Goal: Task Accomplishment & Management: Manage account settings

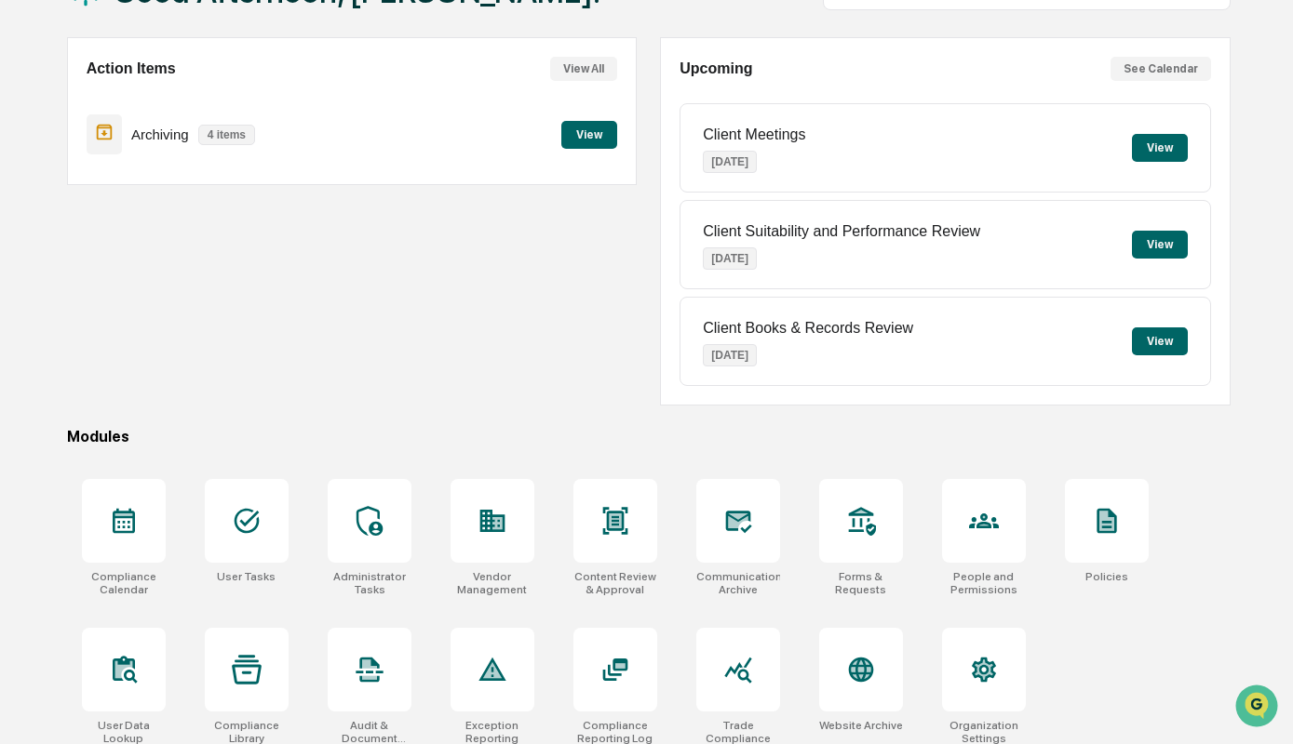
scroll to position [157, 0]
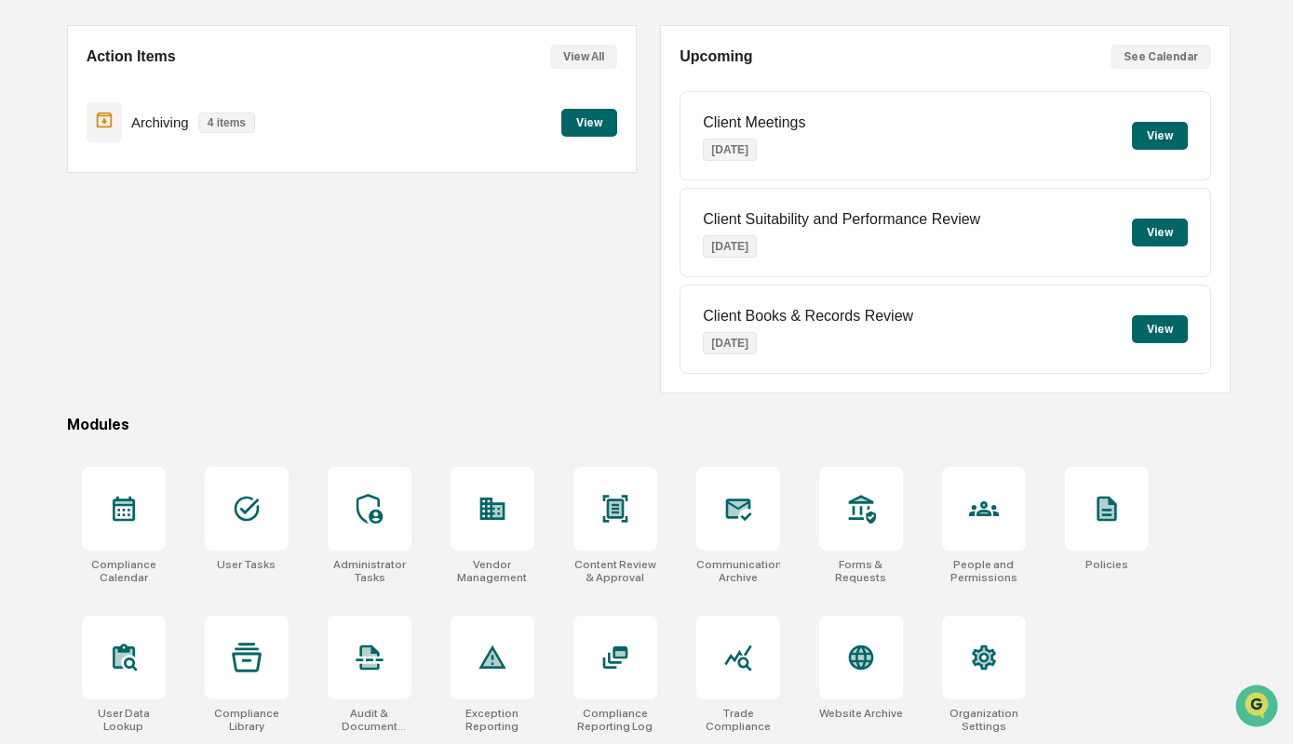
click at [1163, 137] on button "View" at bounding box center [1160, 136] width 56 height 28
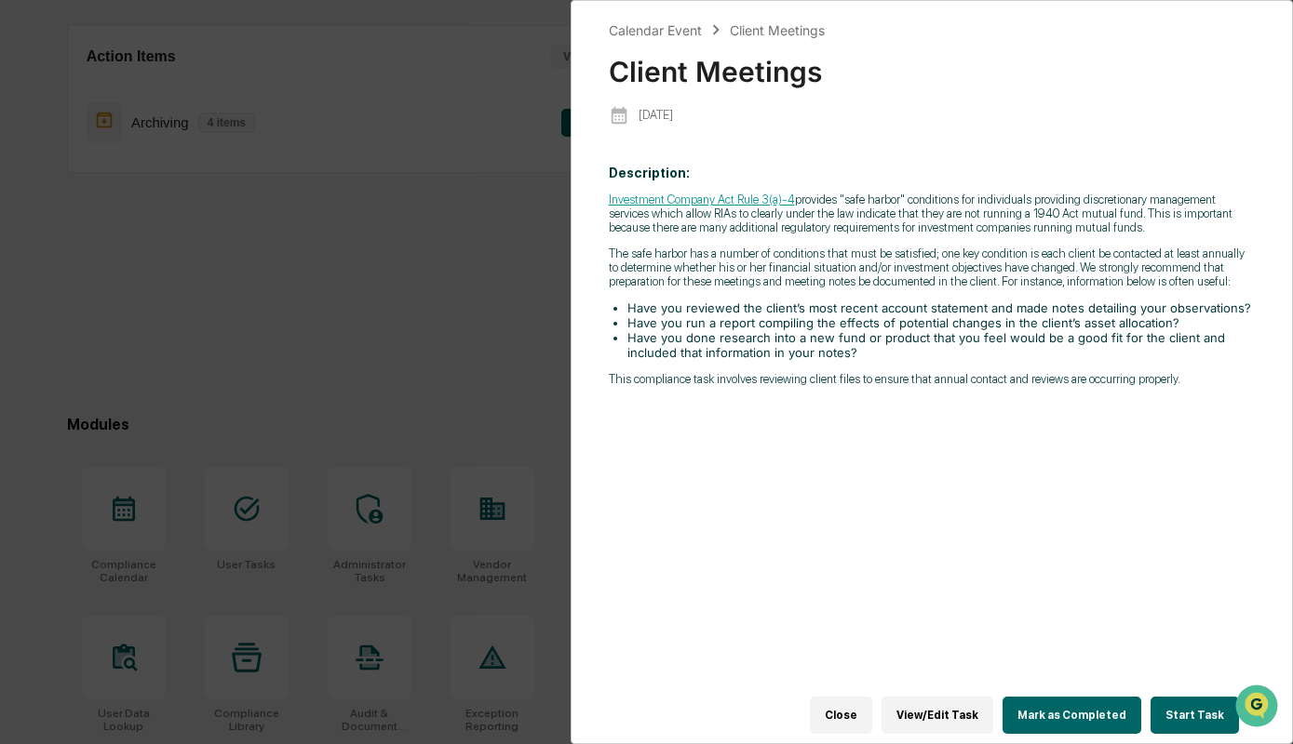
click at [505, 382] on div "Calendar Event Client Meetings Client Meetings 2025-09-09 Description: Investme…" at bounding box center [646, 372] width 1293 height 744
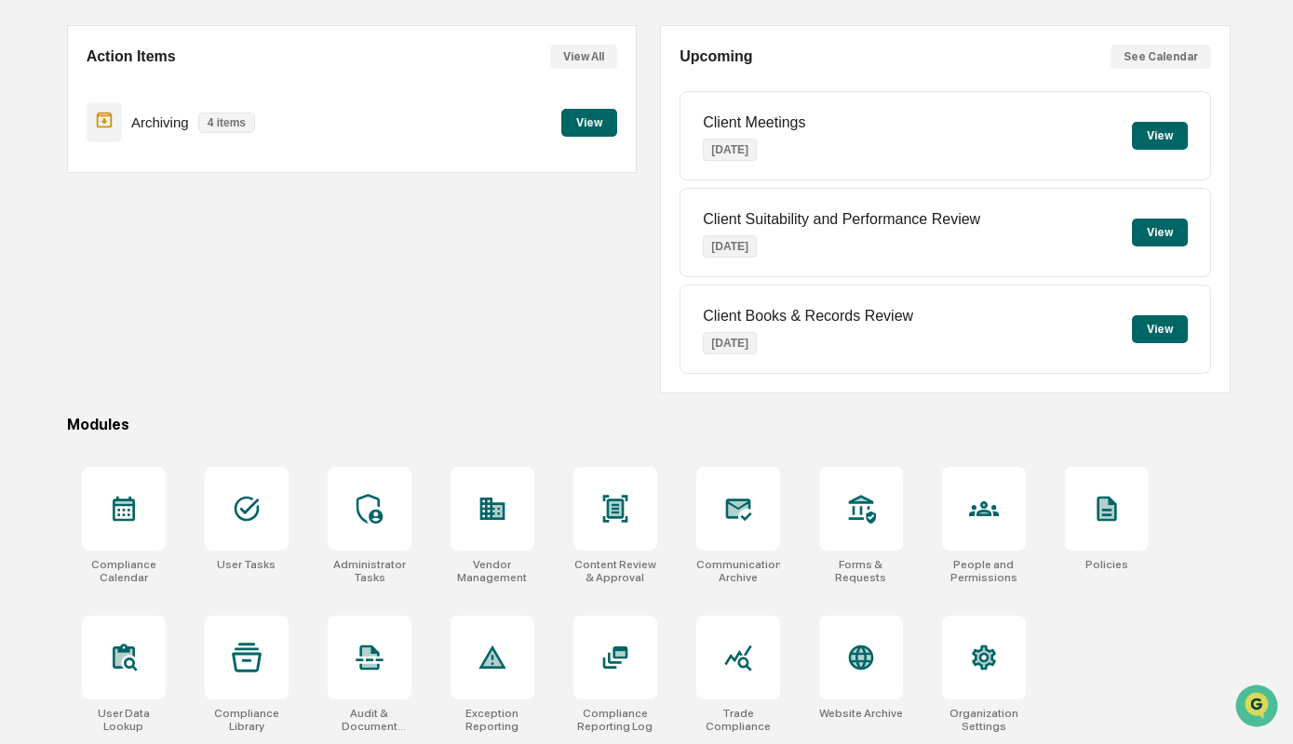
click at [1161, 237] on button "View" at bounding box center [1160, 233] width 56 height 28
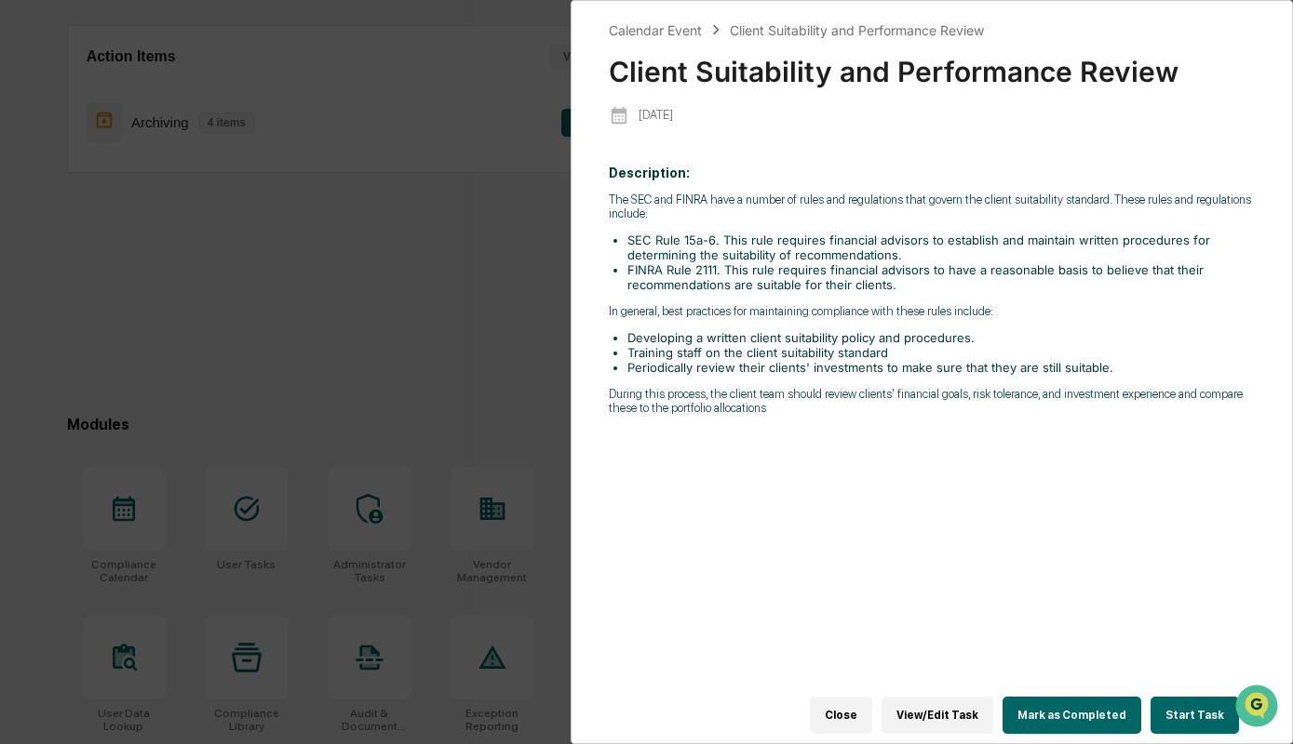
click at [467, 327] on div "Calendar Event Client Suitability and Performance Review Client Suitability and…" at bounding box center [646, 372] width 1293 height 744
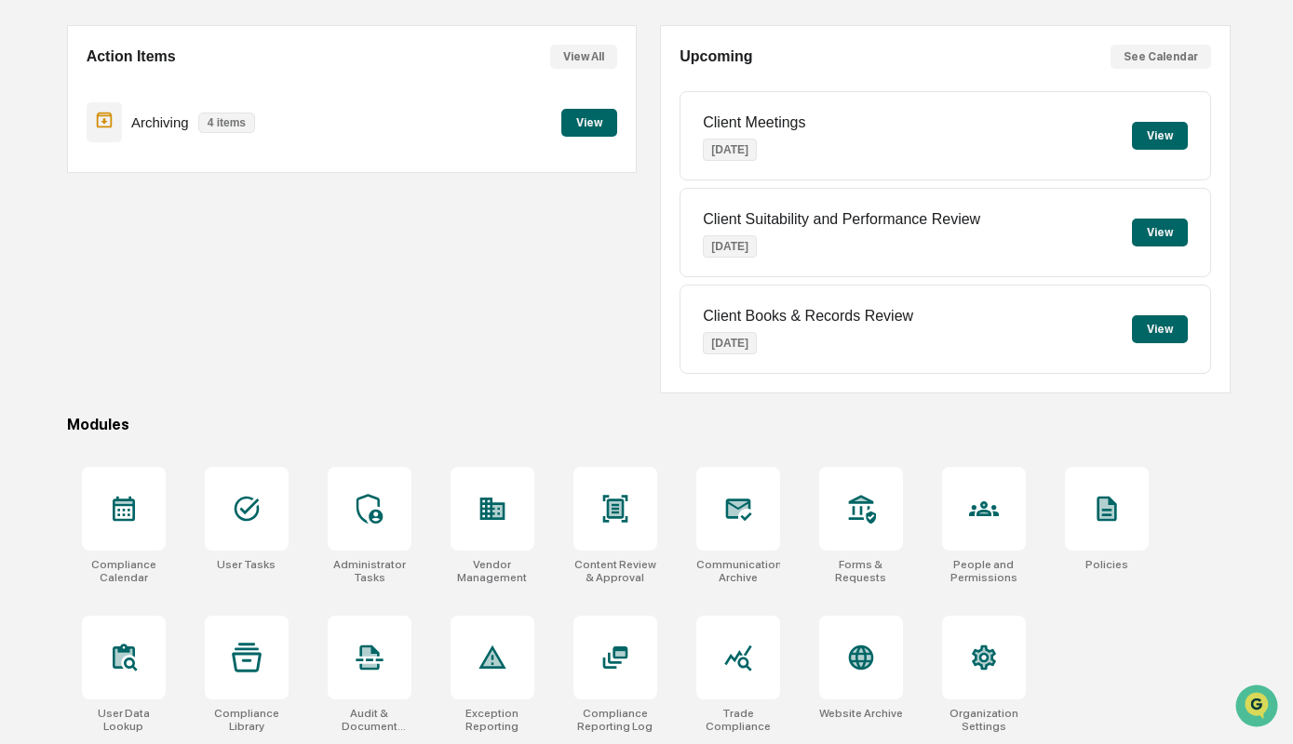
click at [1143, 331] on button "View" at bounding box center [1160, 329] width 56 height 28
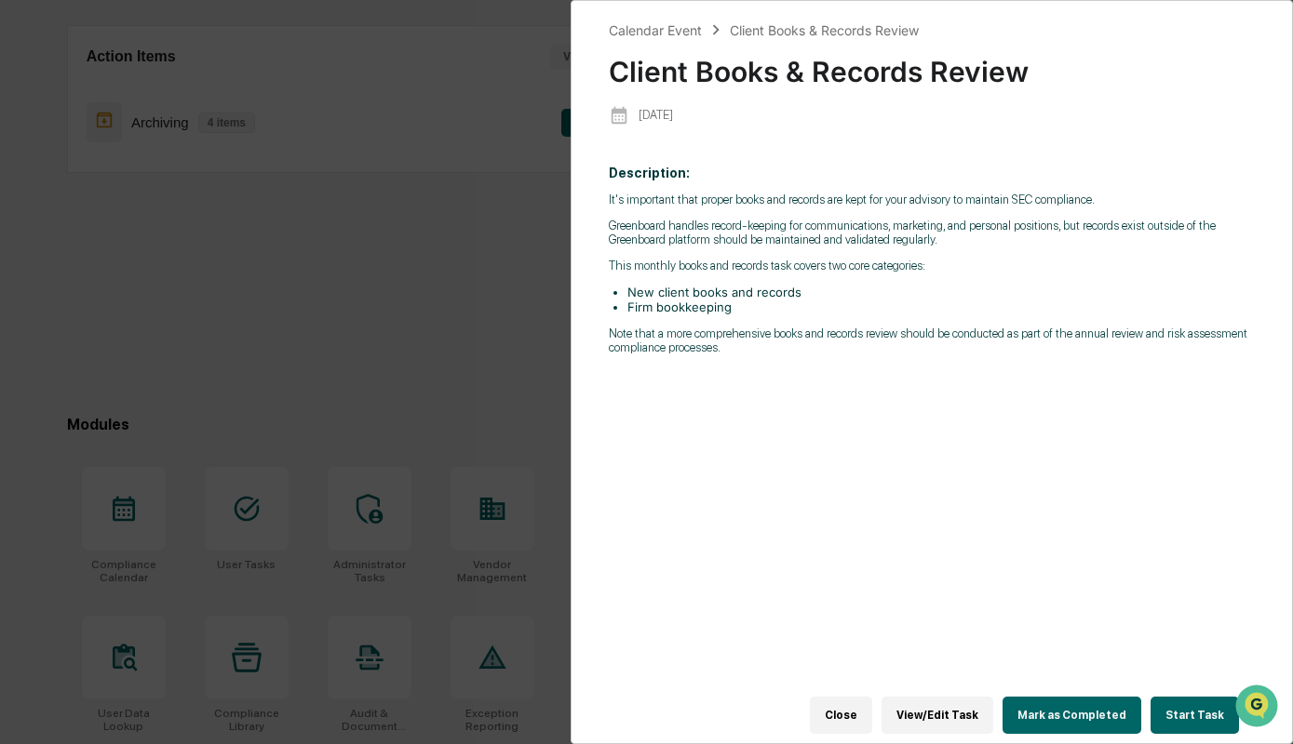
click at [527, 301] on div "Calendar Event Client Books & Records Review Client Books & Records Review 2025…" at bounding box center [646, 372] width 1293 height 744
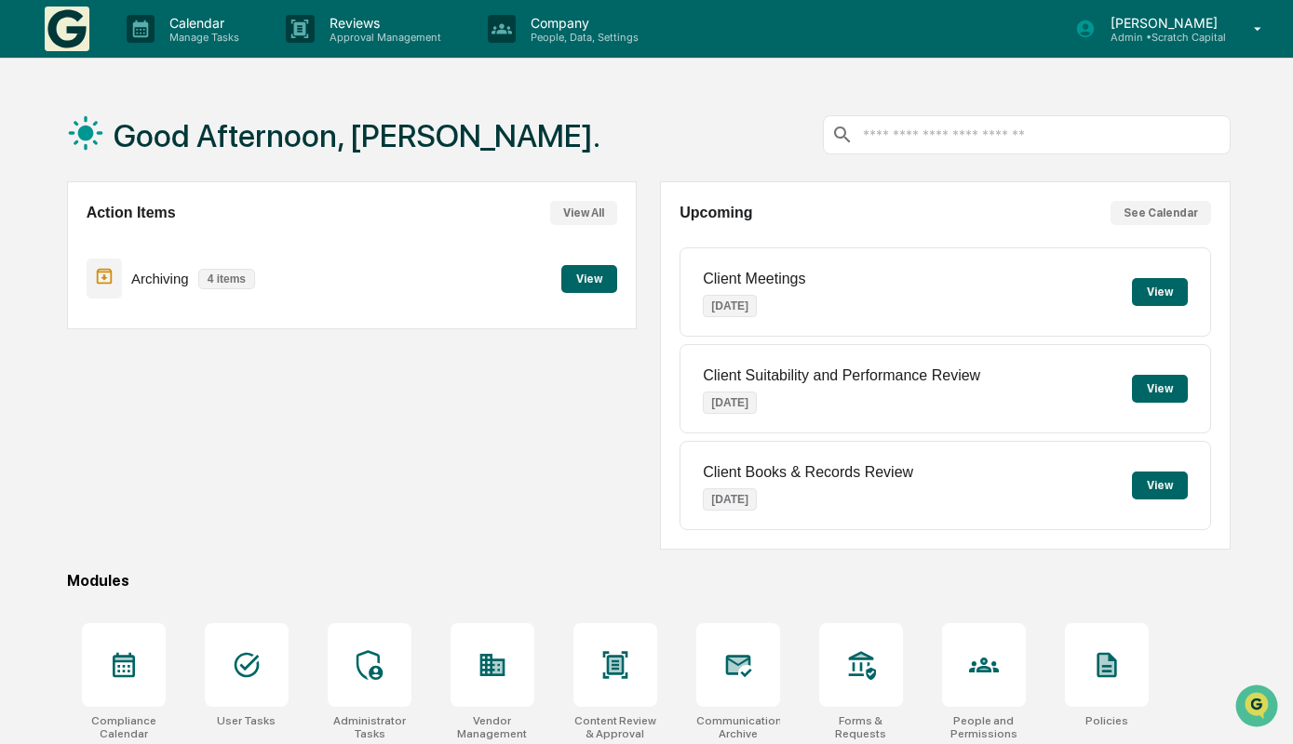
scroll to position [1, 0]
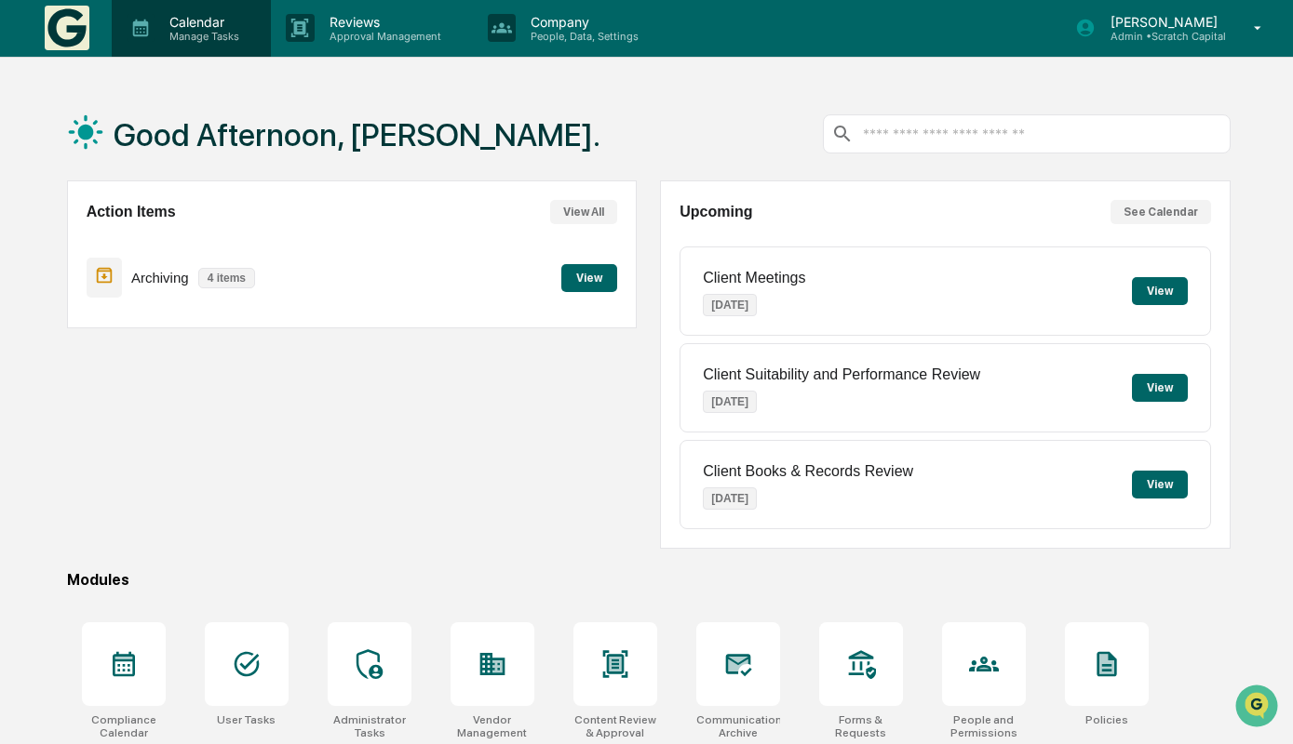
click at [200, 36] on p "Manage Tasks" at bounding box center [201, 36] width 94 height 13
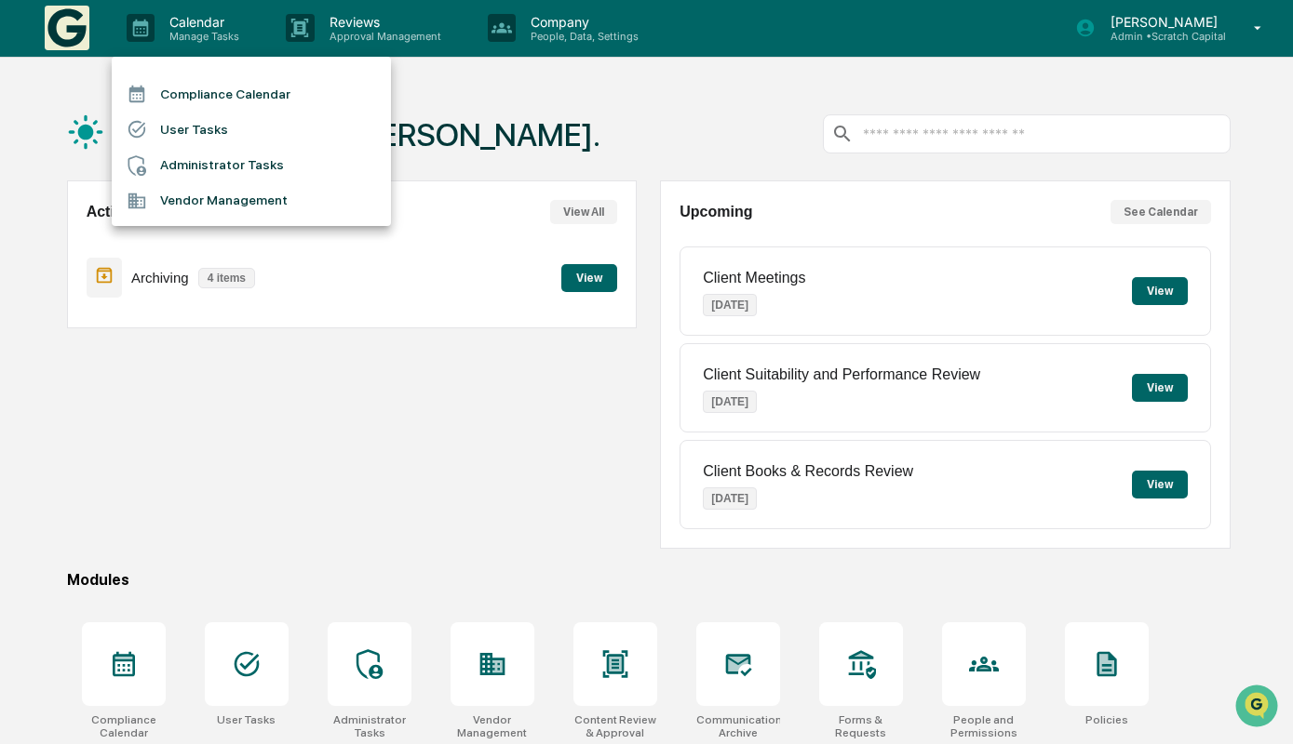
click at [262, 97] on li "Compliance Calendar" at bounding box center [251, 93] width 279 height 35
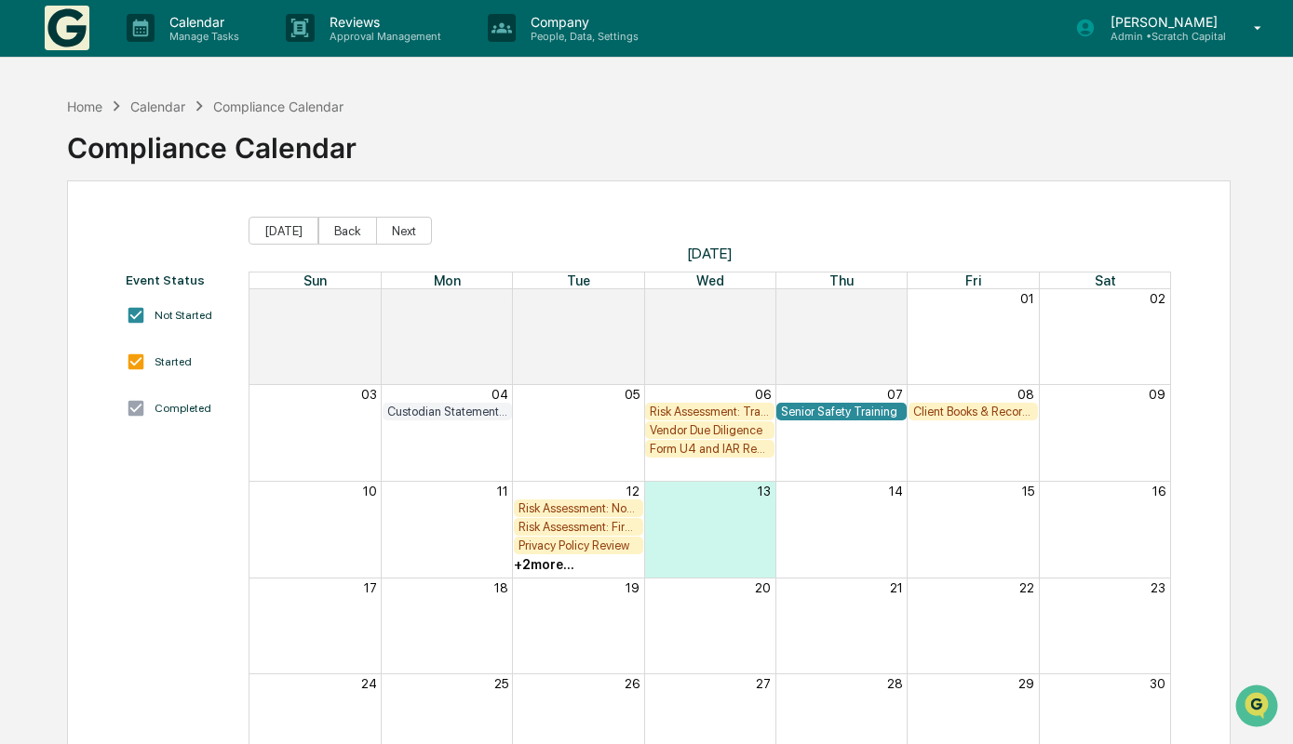
click at [148, 110] on div "Calendar" at bounding box center [157, 107] width 55 height 16
click at [159, 105] on div "Calendar" at bounding box center [157, 107] width 55 height 16
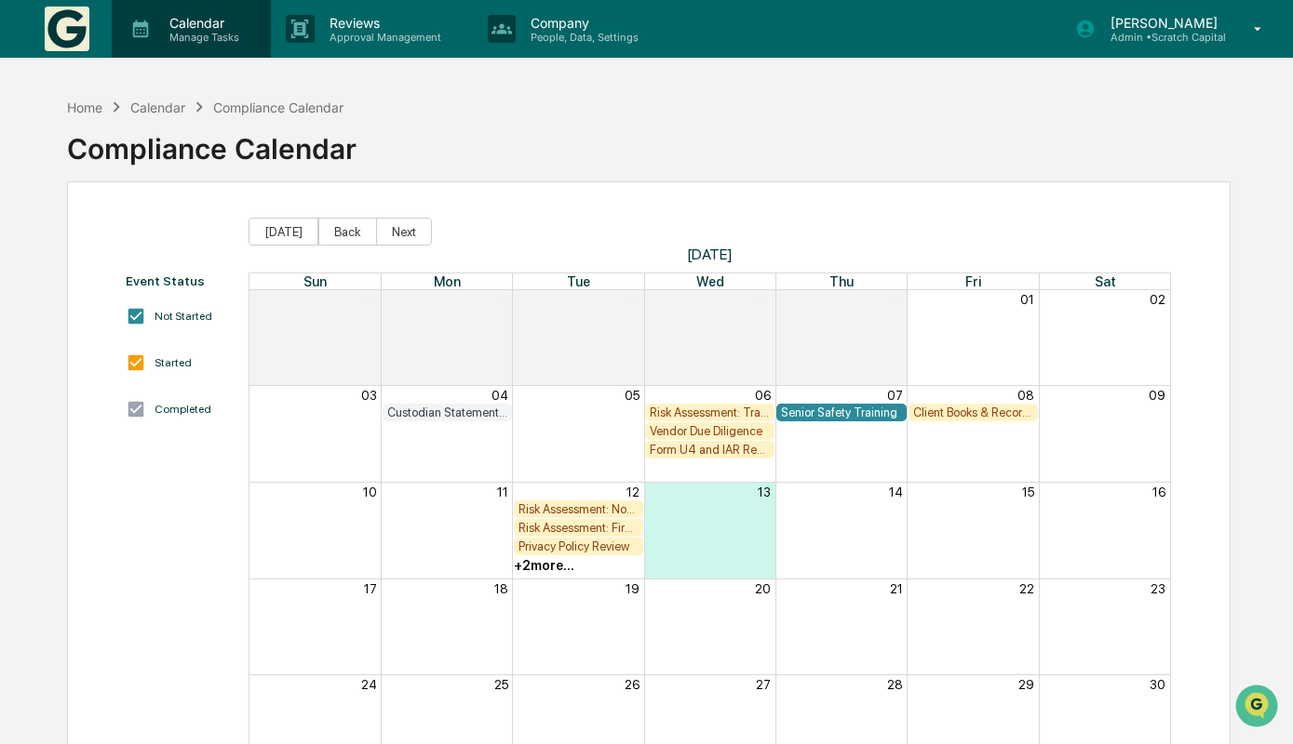
click at [210, 27] on p "Calendar" at bounding box center [201, 23] width 94 height 16
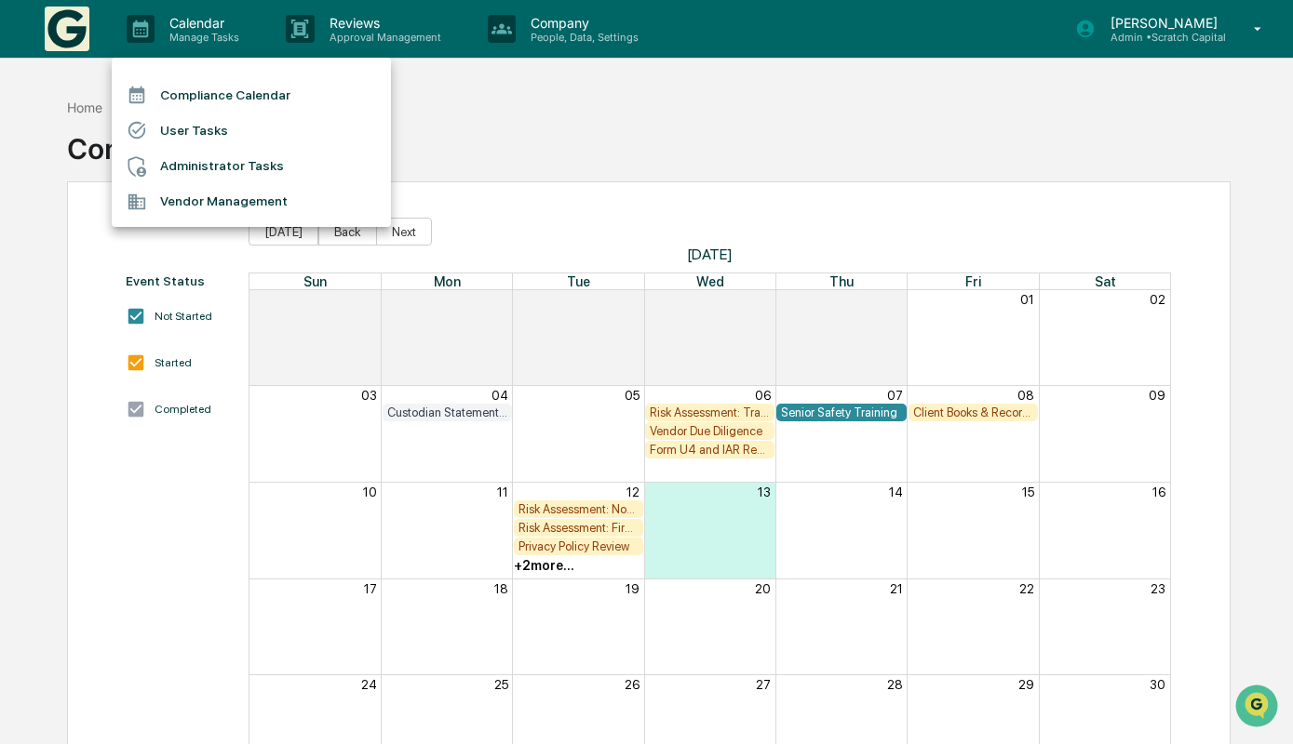
click at [247, 134] on li "User Tasks" at bounding box center [251, 130] width 279 height 35
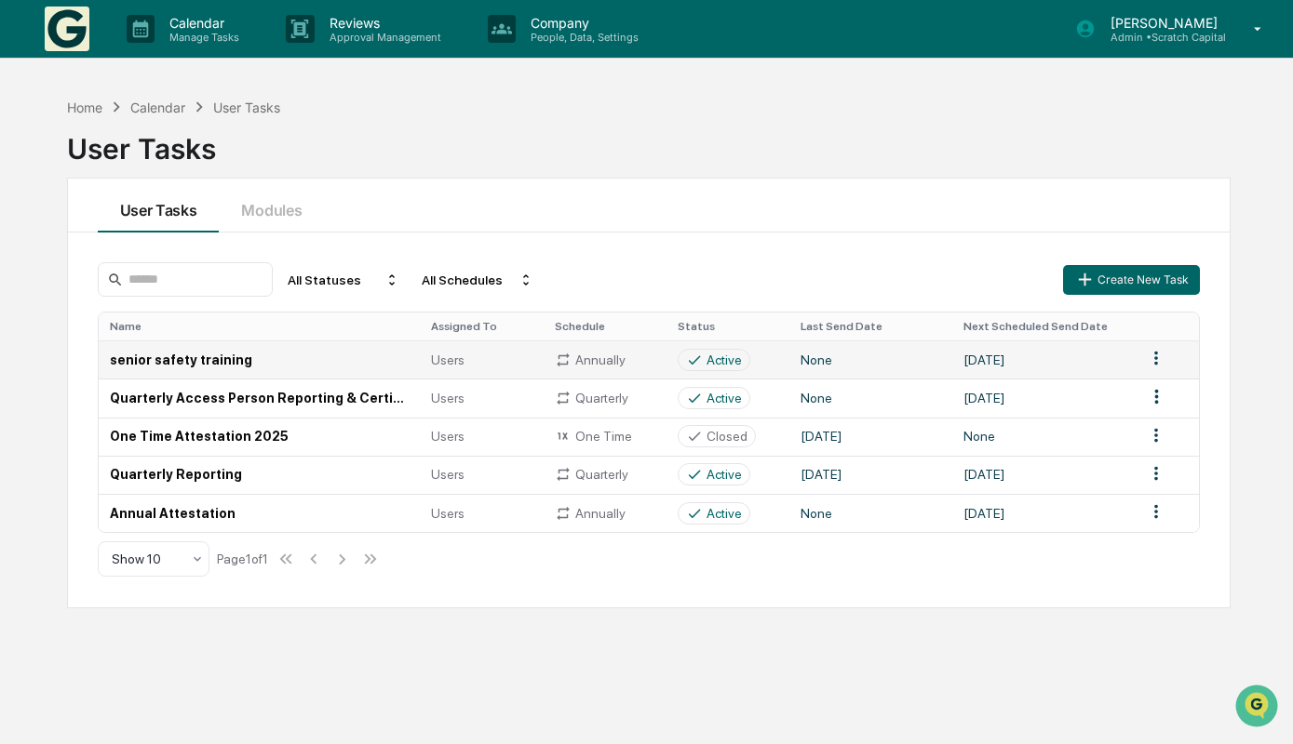
click at [1161, 359] on html "Calendar Manage Tasks Reviews Approval Management Company People, Data, Setting…" at bounding box center [646, 372] width 1293 height 744
click at [1110, 397] on div "Edit" at bounding box center [1156, 393] width 119 height 30
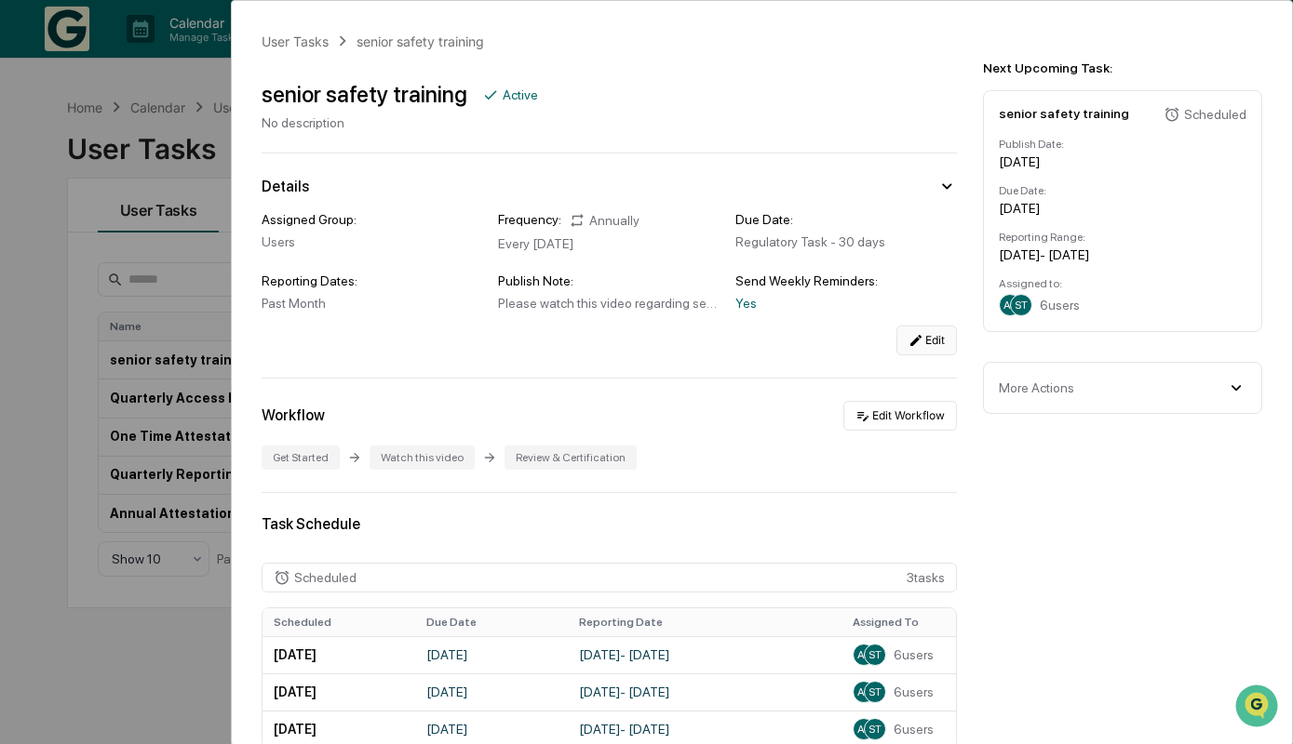
click at [921, 336] on icon at bounding box center [915, 340] width 15 height 15
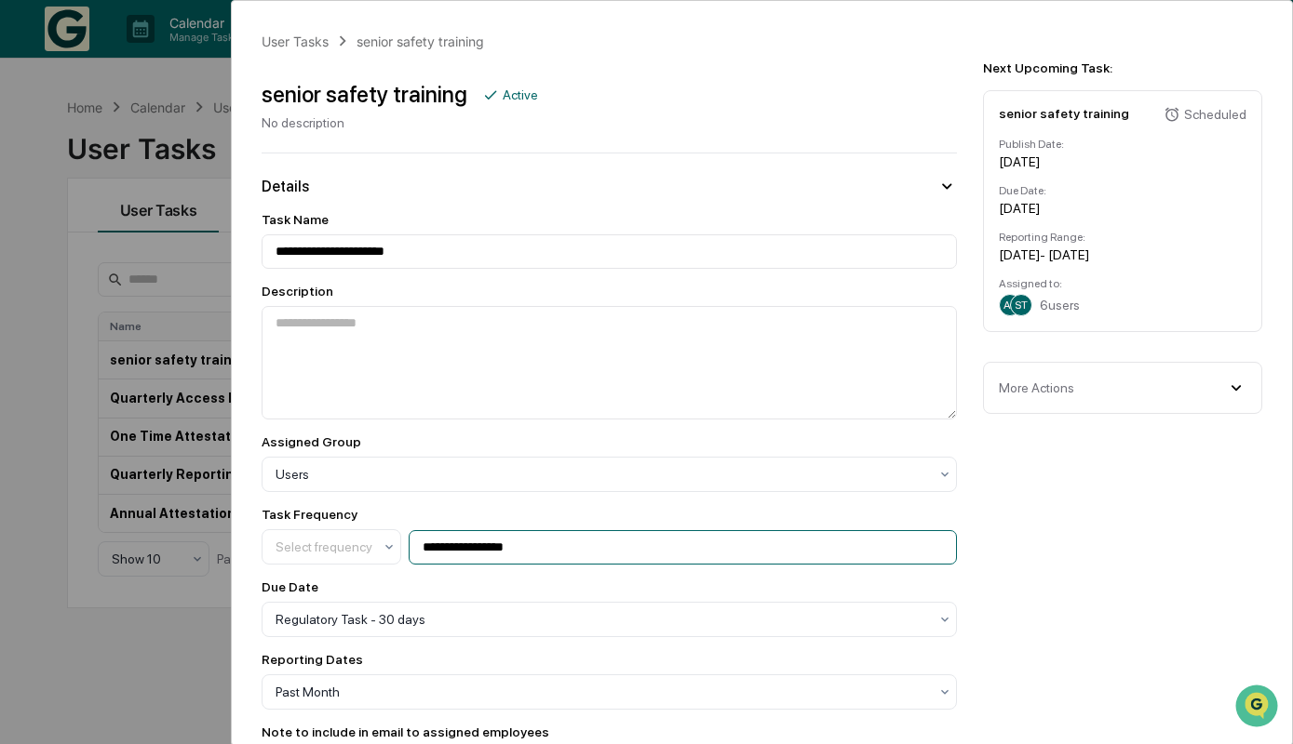
click at [583, 547] on input "**********" at bounding box center [683, 547] width 548 height 34
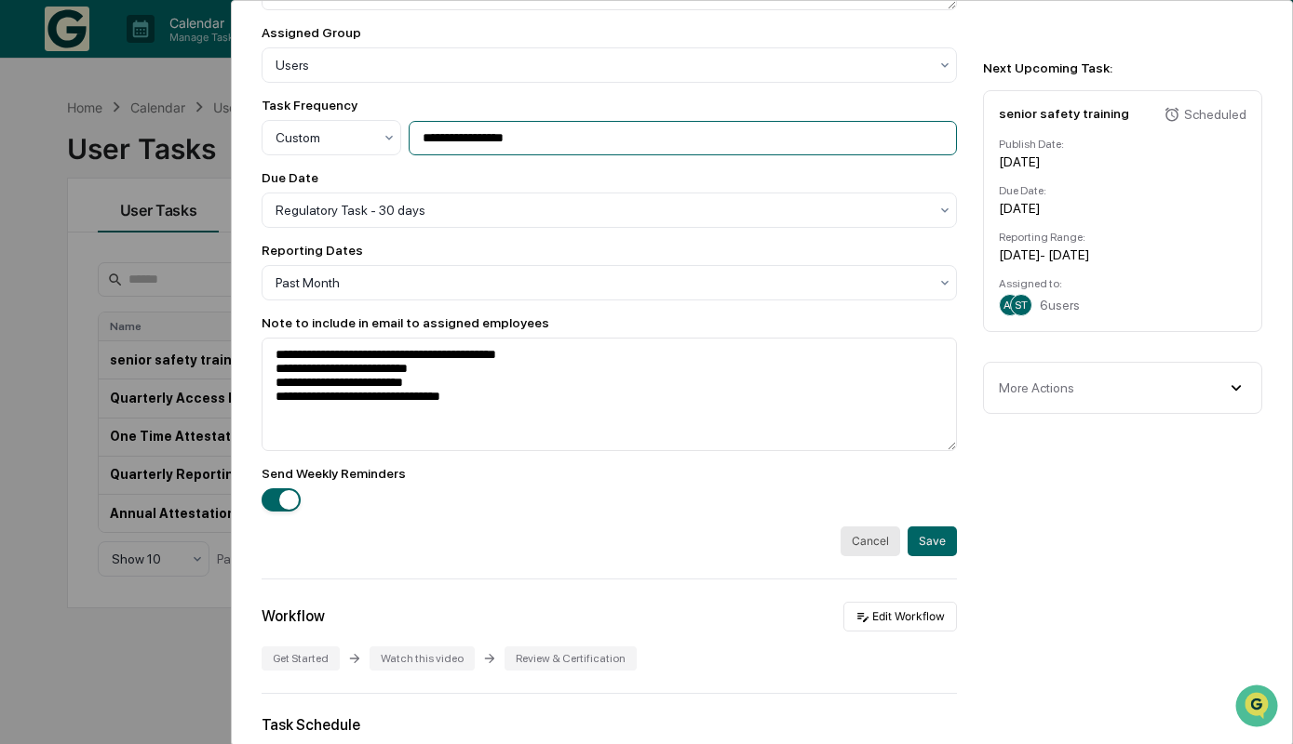
scroll to position [687, 0]
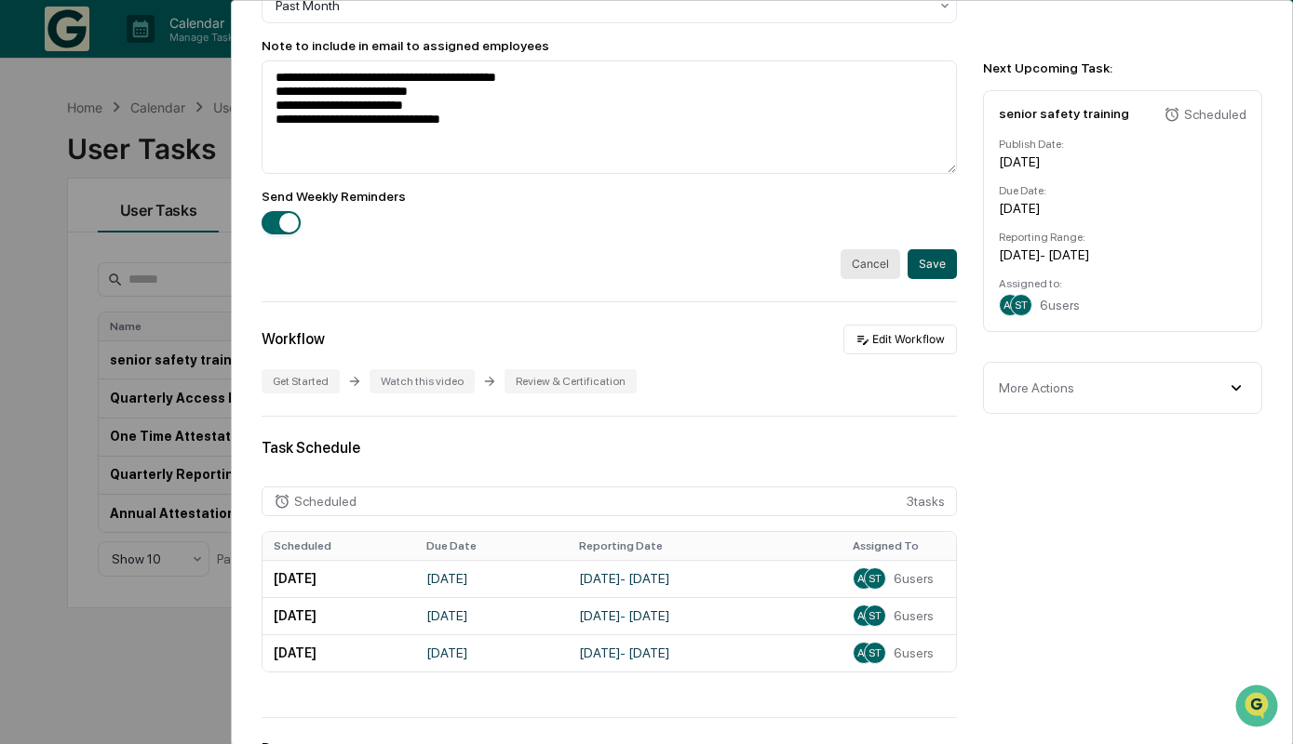
type input "**********"
click at [945, 266] on button "Save" at bounding box center [931, 264] width 49 height 30
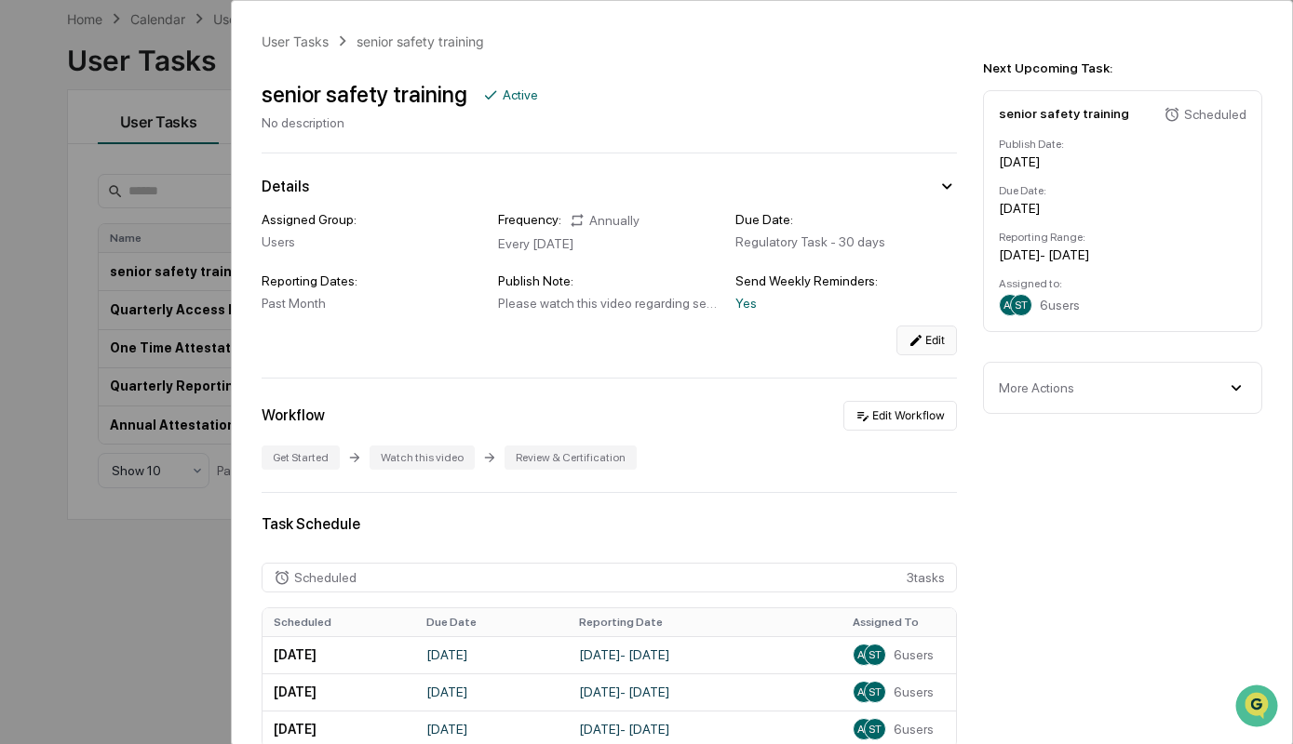
scroll to position [0, 0]
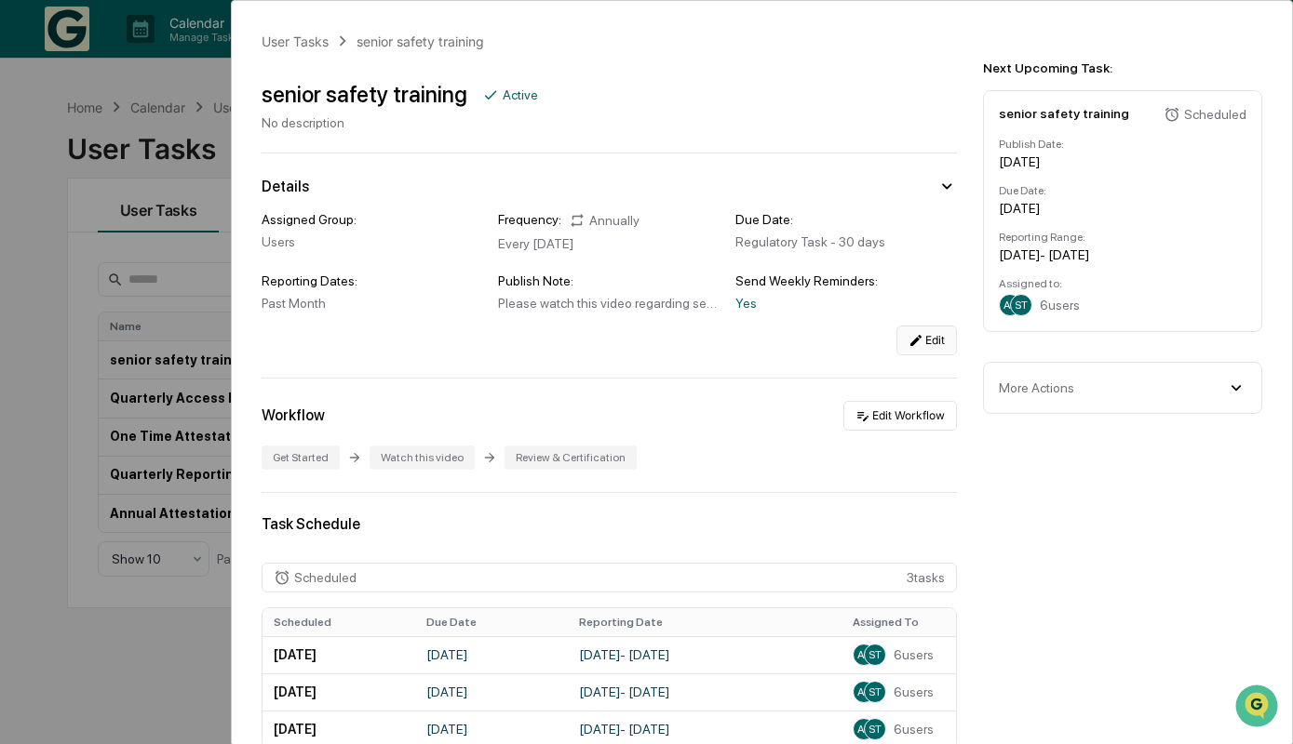
click at [70, 81] on div "User Tasks senior safety training senior safety training Active No description …" at bounding box center [646, 372] width 1293 height 744
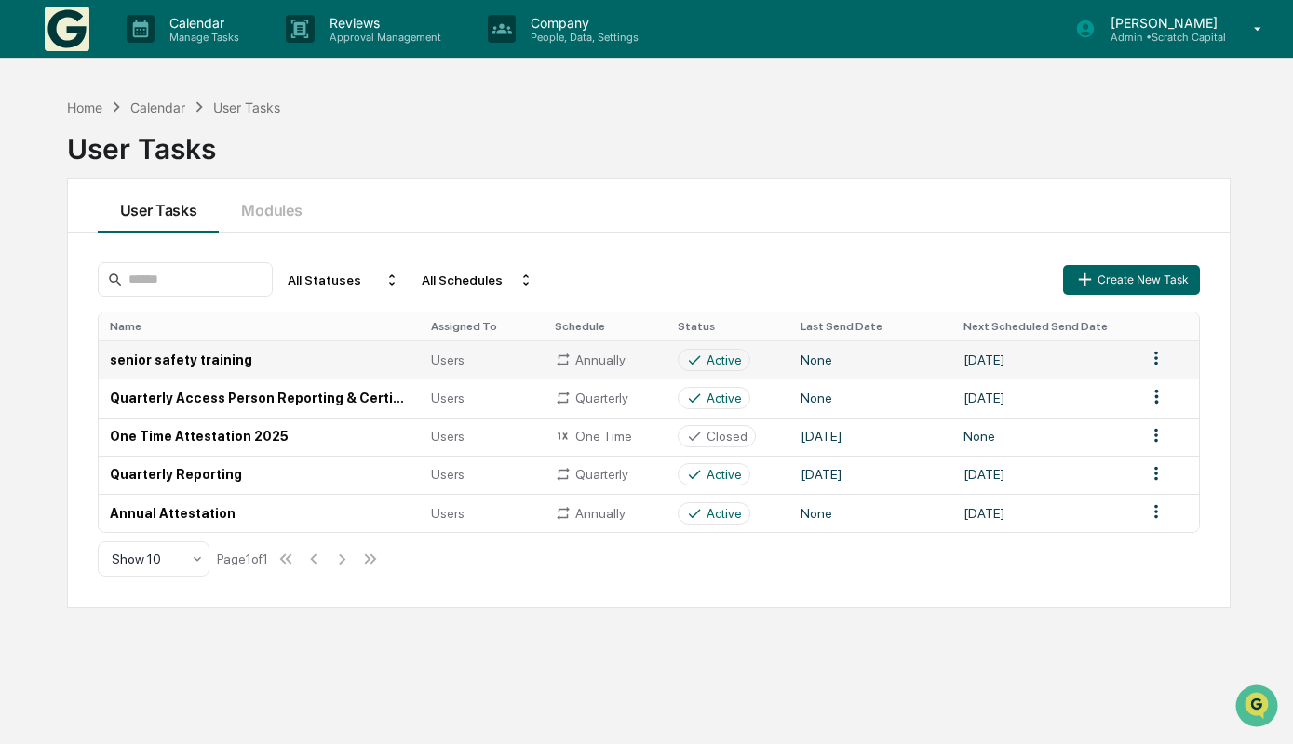
click at [1080, 344] on td "August 12, 2026" at bounding box center [1043, 360] width 182 height 38
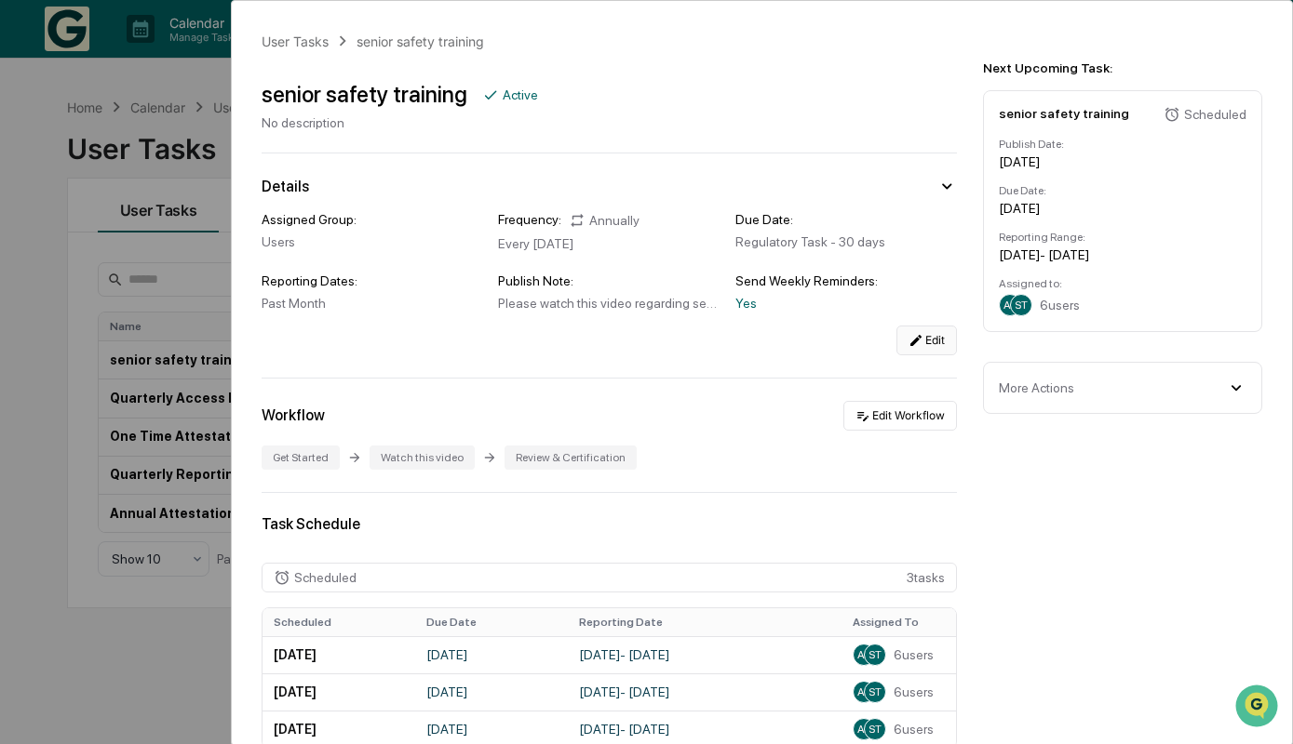
click at [928, 338] on button "Edit" at bounding box center [926, 341] width 60 height 30
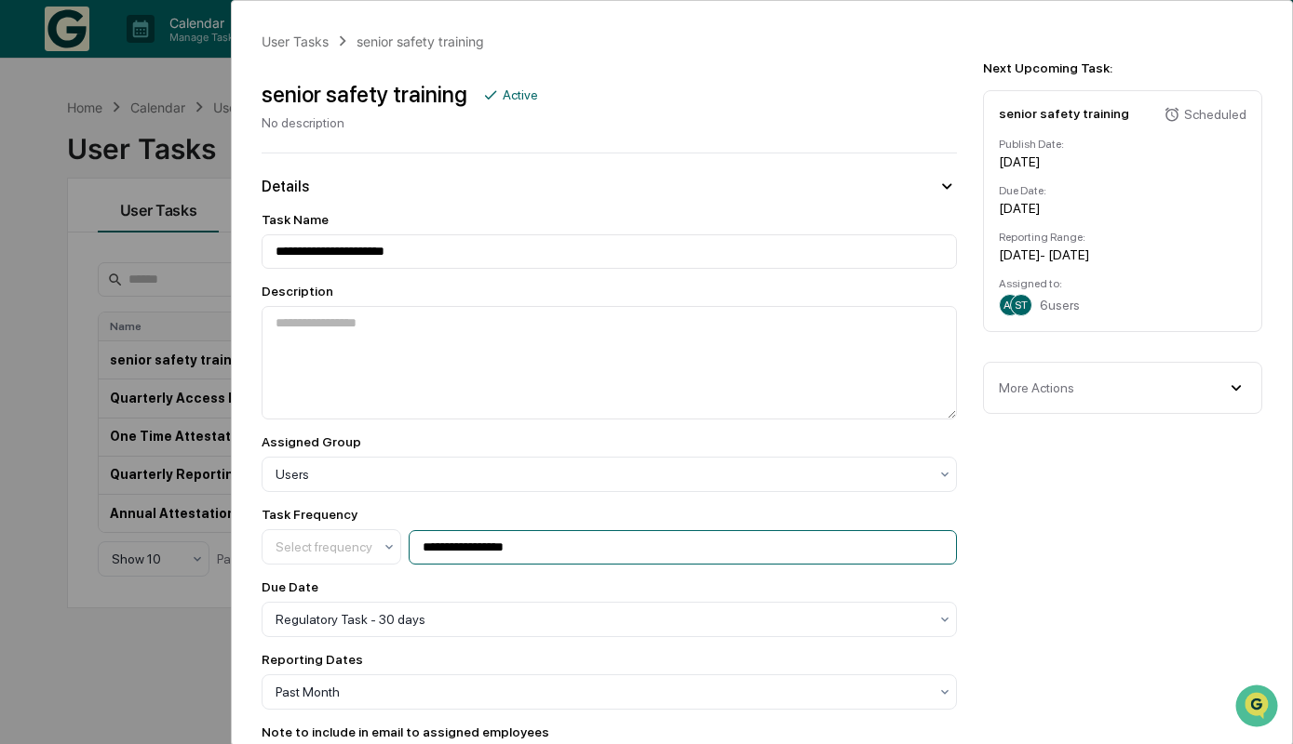
click at [571, 541] on input "**********" at bounding box center [683, 547] width 548 height 34
click at [568, 552] on input "**********" at bounding box center [683, 547] width 548 height 34
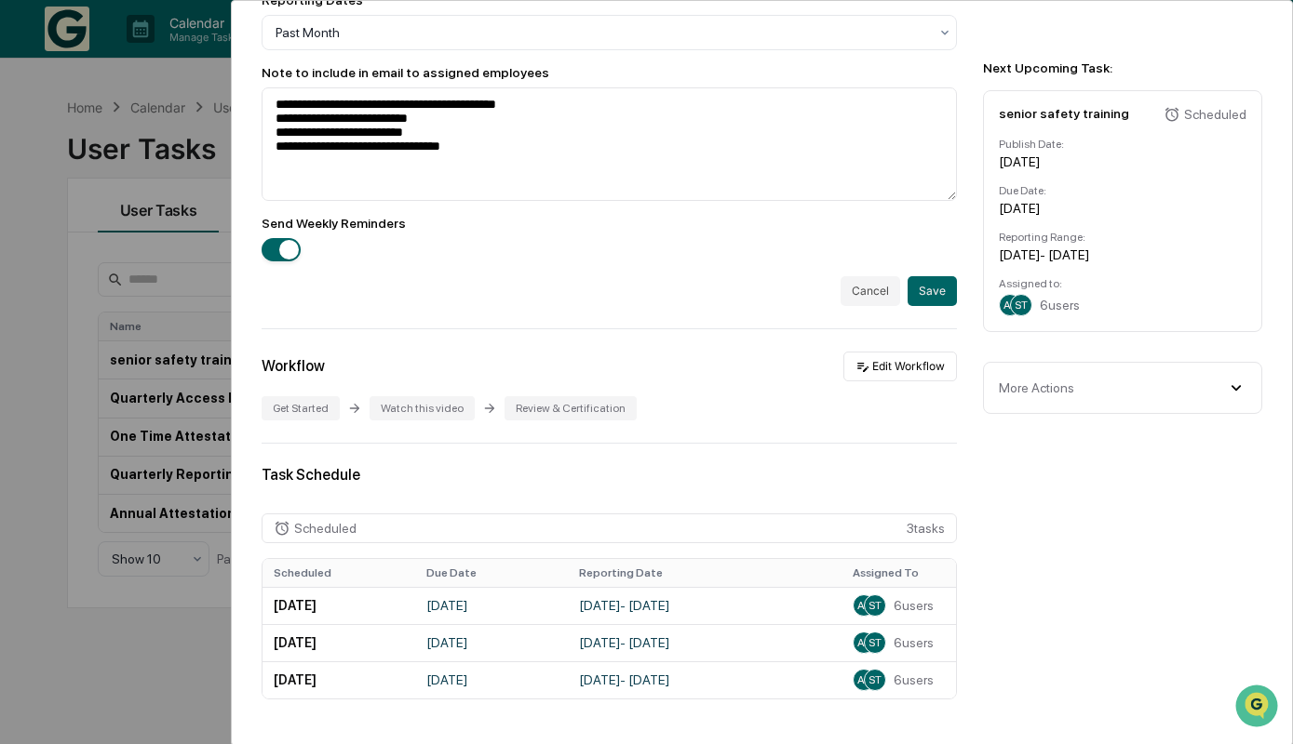
scroll to position [1014, 0]
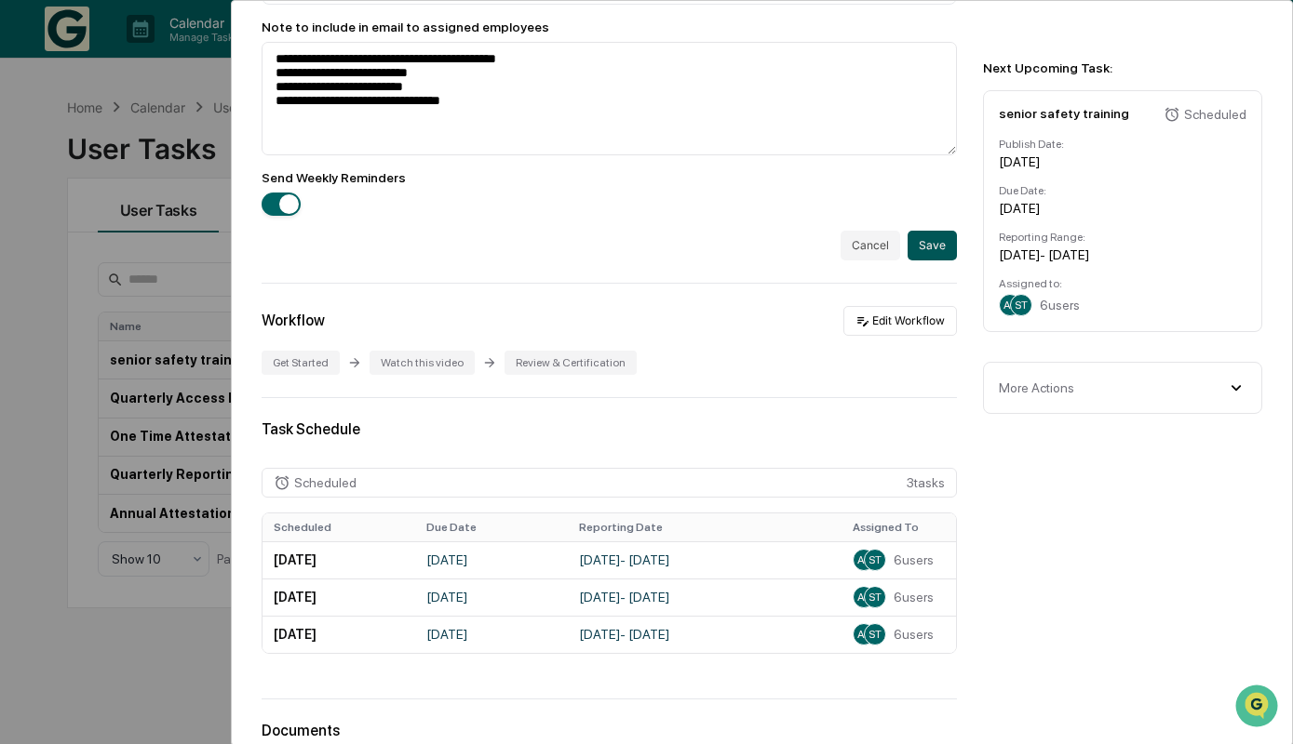
click at [948, 240] on button "Save" at bounding box center [931, 246] width 49 height 30
click at [946, 252] on button "Save" at bounding box center [931, 246] width 49 height 30
click at [926, 236] on button "Save" at bounding box center [931, 246] width 49 height 30
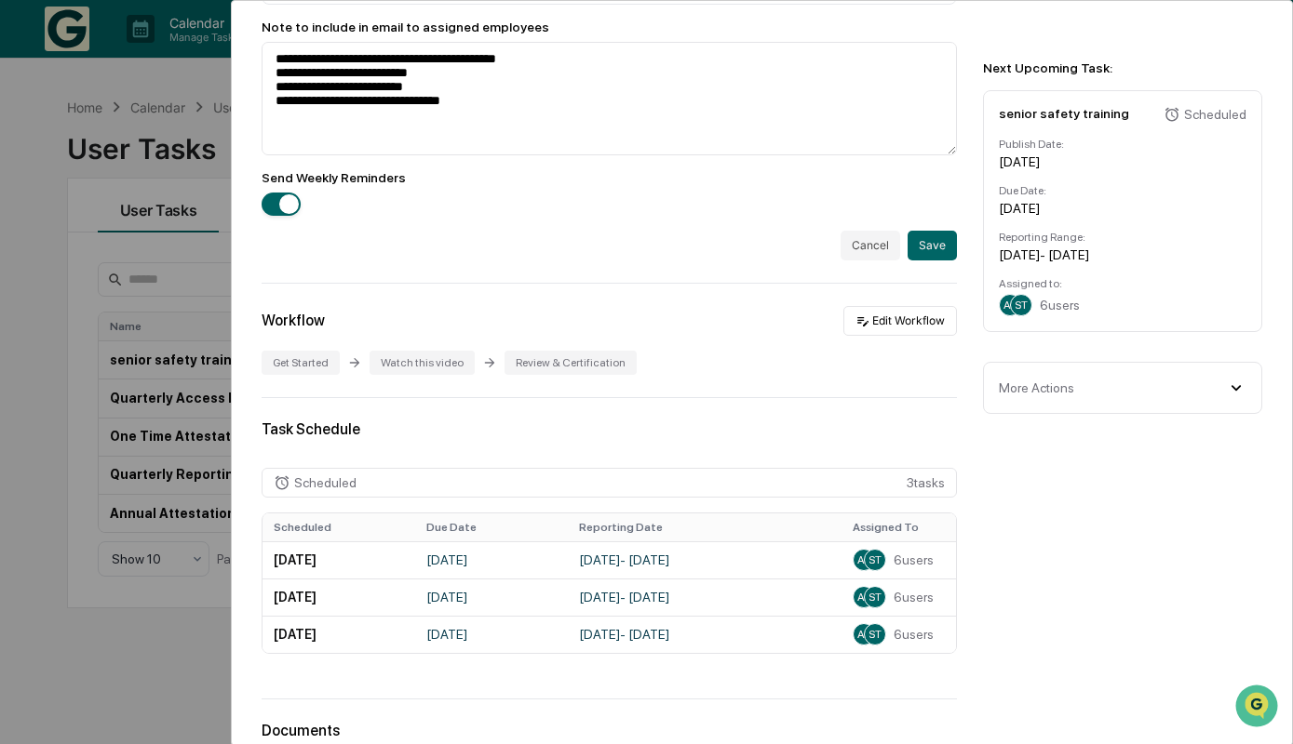
click at [957, 478] on div "**********" at bounding box center [762, 160] width 1060 height 1778
click at [927, 234] on button "Save" at bounding box center [931, 246] width 49 height 30
click at [939, 259] on button "Save" at bounding box center [931, 246] width 49 height 30
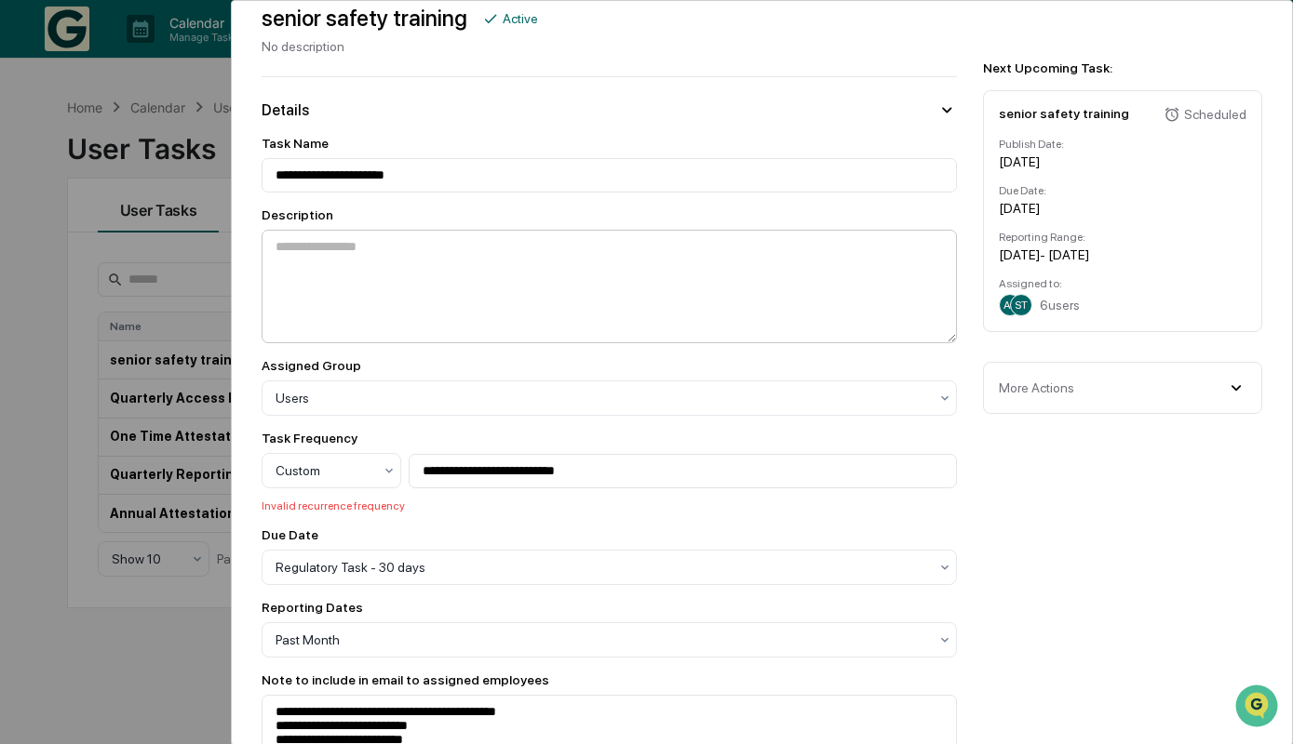
scroll to position [80, 0]
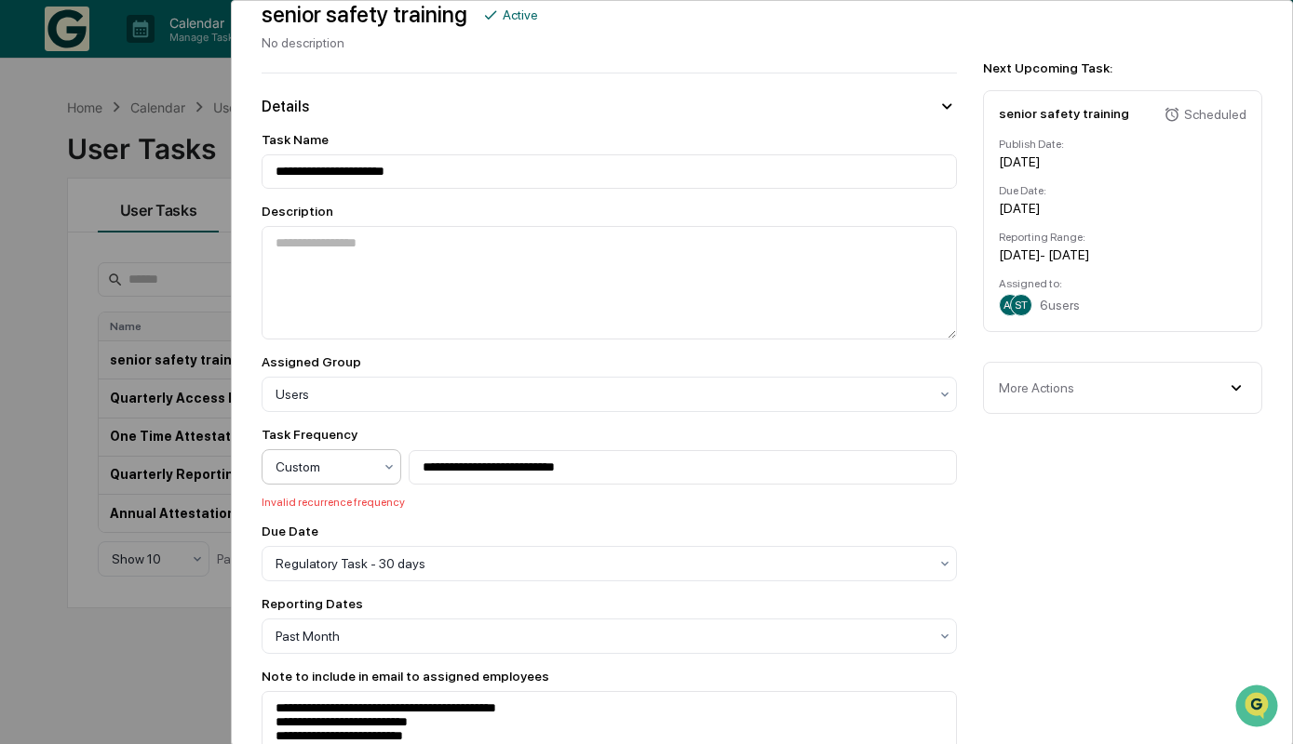
click at [314, 474] on div at bounding box center [323, 467] width 97 height 19
click at [325, 586] on div "Annually" at bounding box center [331, 588] width 138 height 37
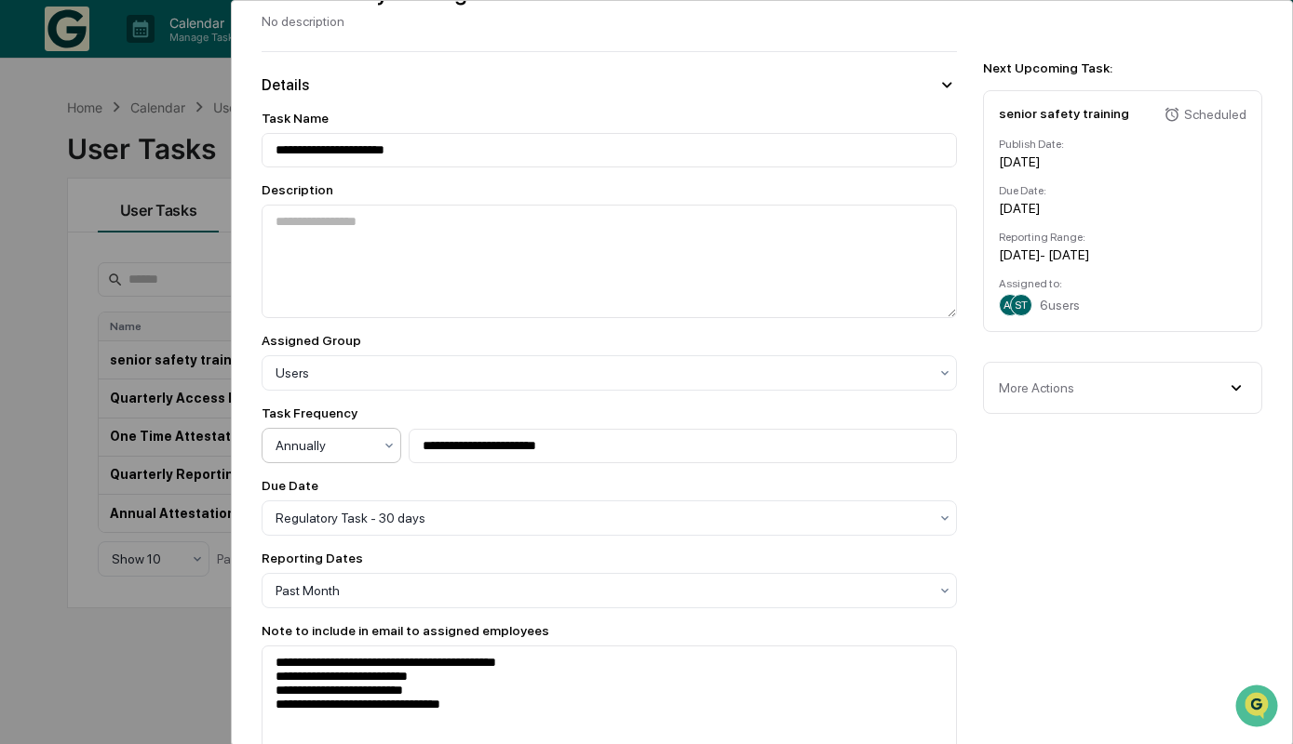
scroll to position [104, 0]
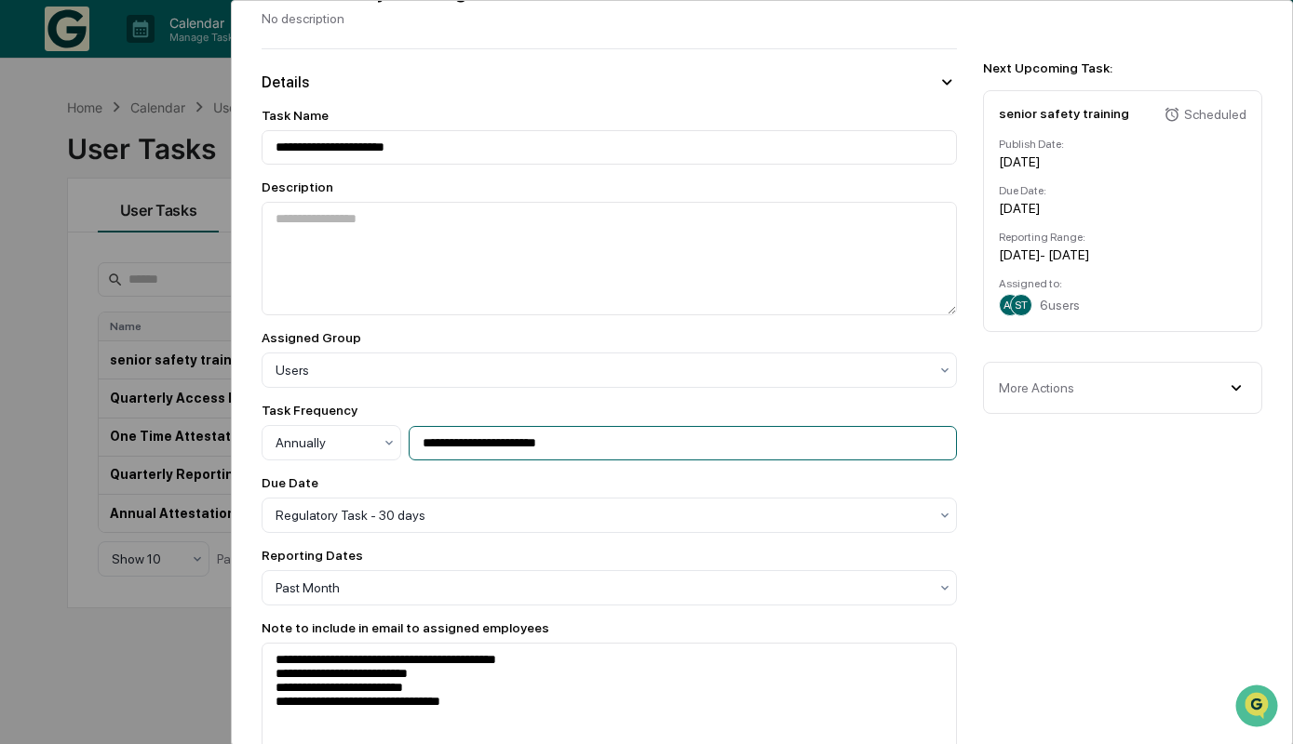
click at [704, 437] on input "**********" at bounding box center [683, 443] width 548 height 34
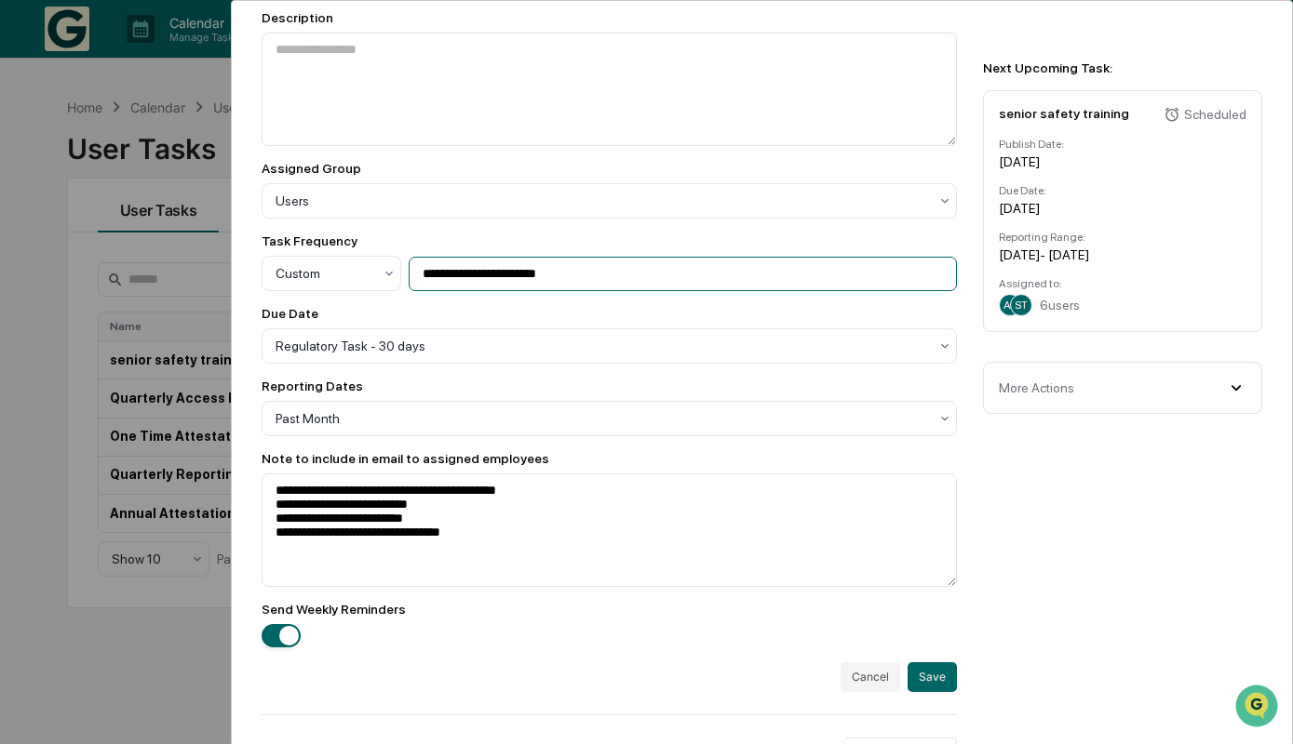
scroll to position [275, 0]
type input "**********"
click at [932, 677] on button "Save" at bounding box center [931, 677] width 49 height 30
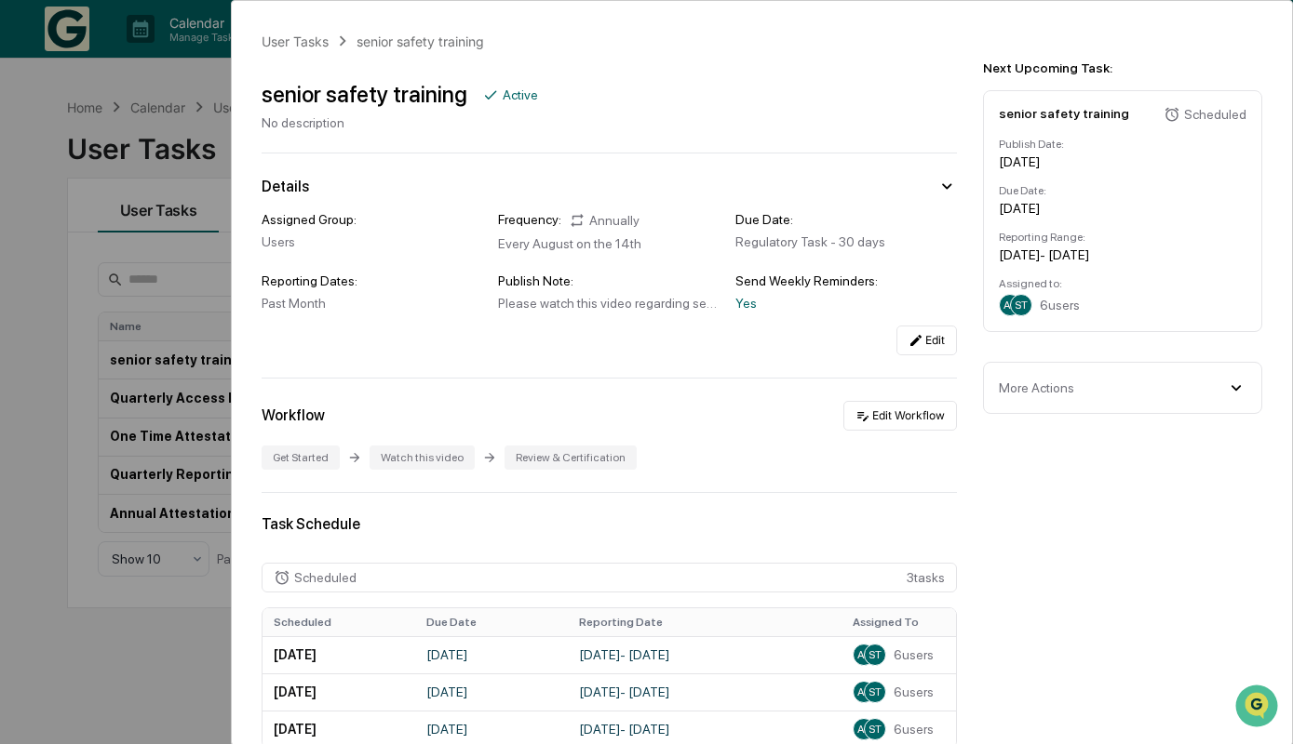
click at [183, 261] on div "User Tasks senior safety training senior safety training Active No description …" at bounding box center [646, 372] width 1293 height 744
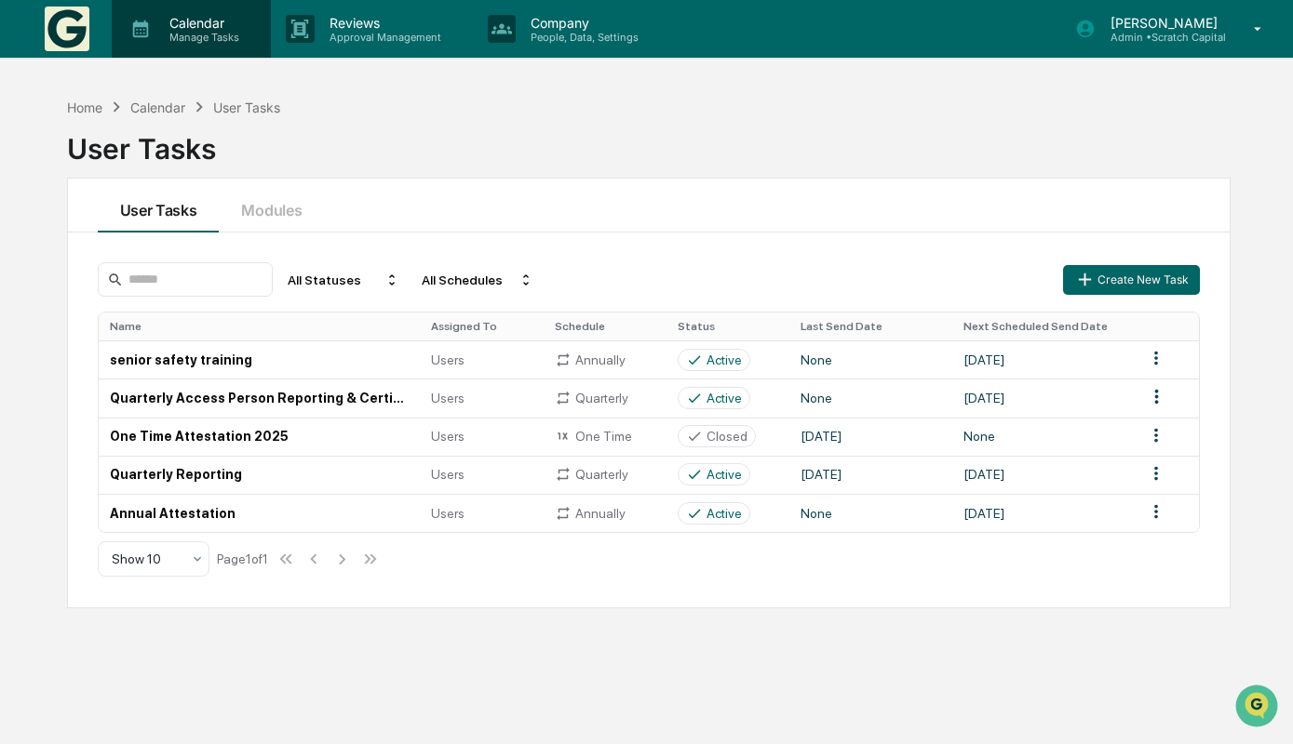
click at [199, 26] on p "Calendar" at bounding box center [201, 23] width 94 height 16
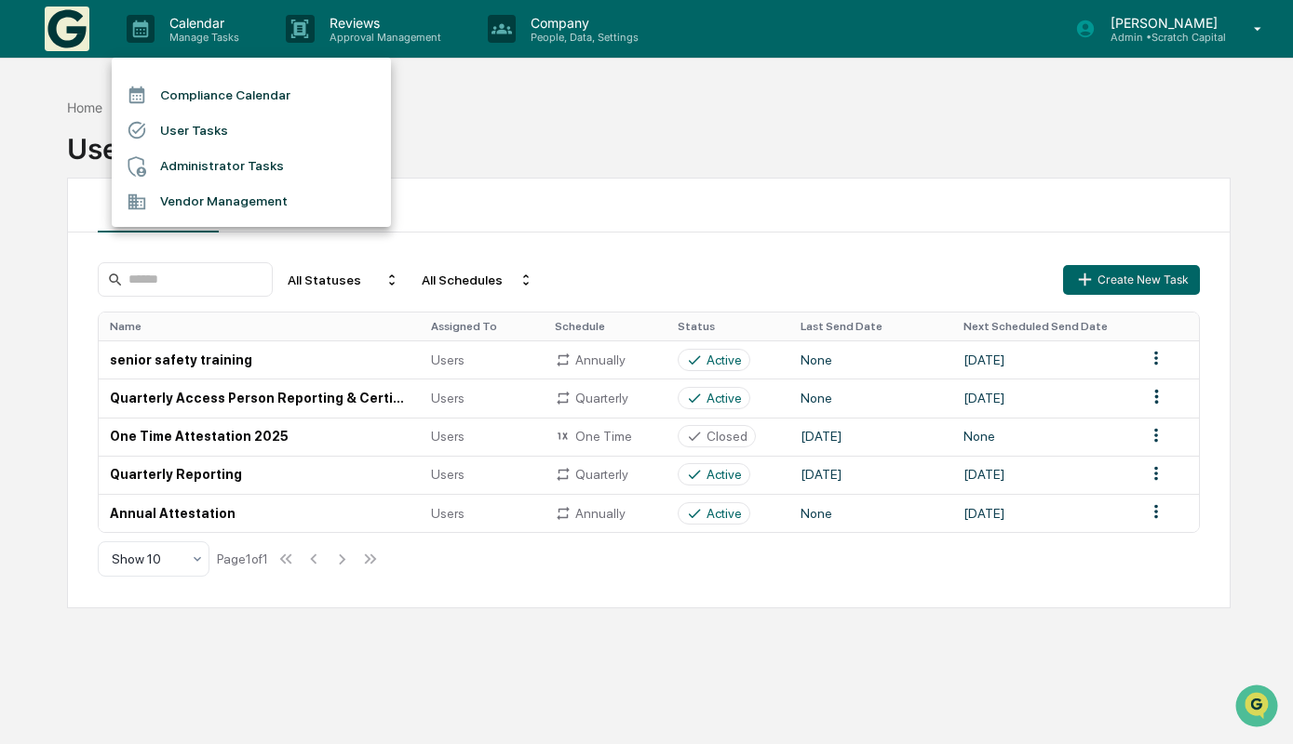
click at [382, 208] on li "Vendor Management" at bounding box center [251, 201] width 279 height 35
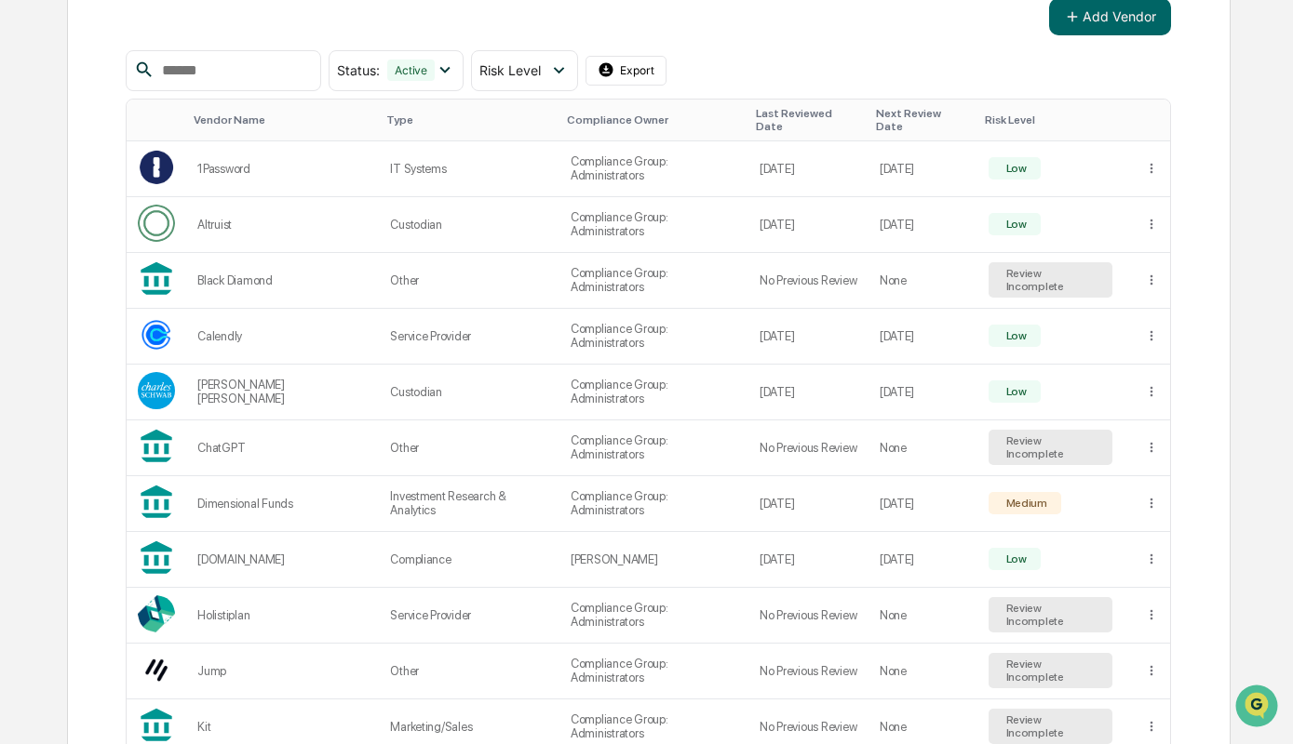
scroll to position [244, 0]
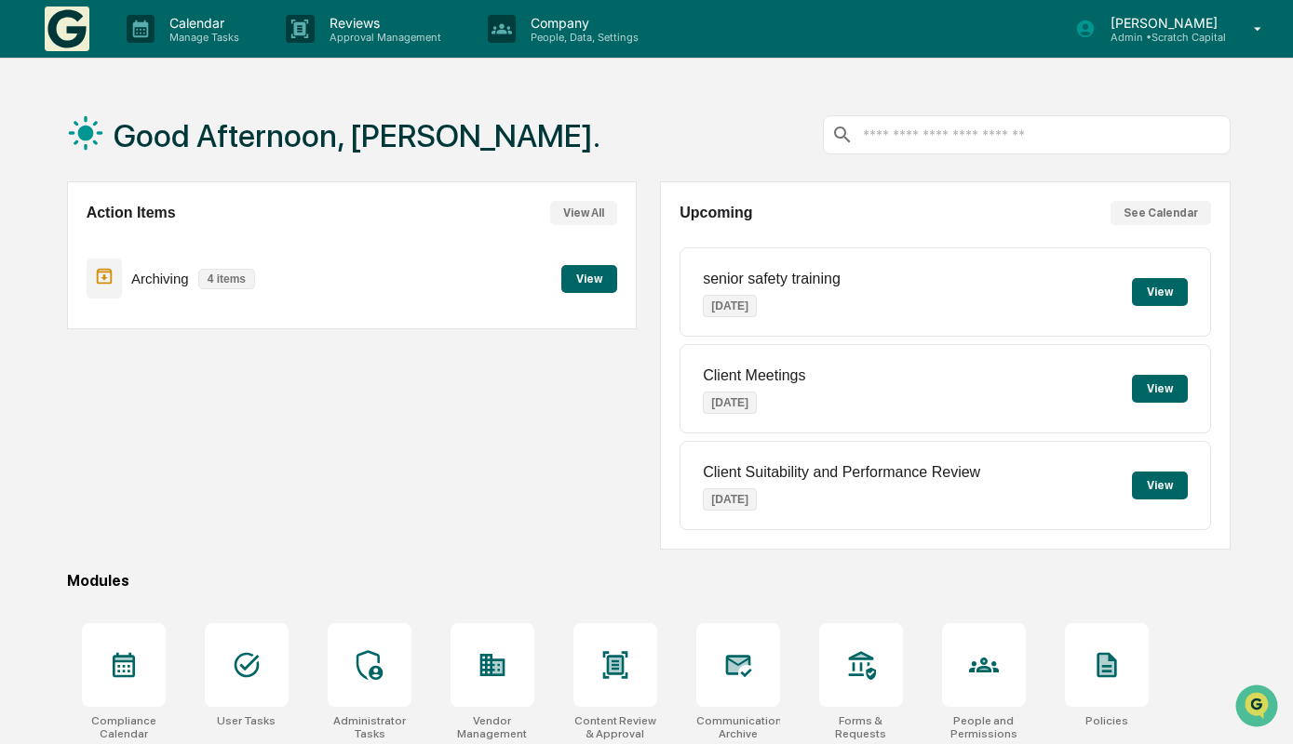
scroll to position [157, 0]
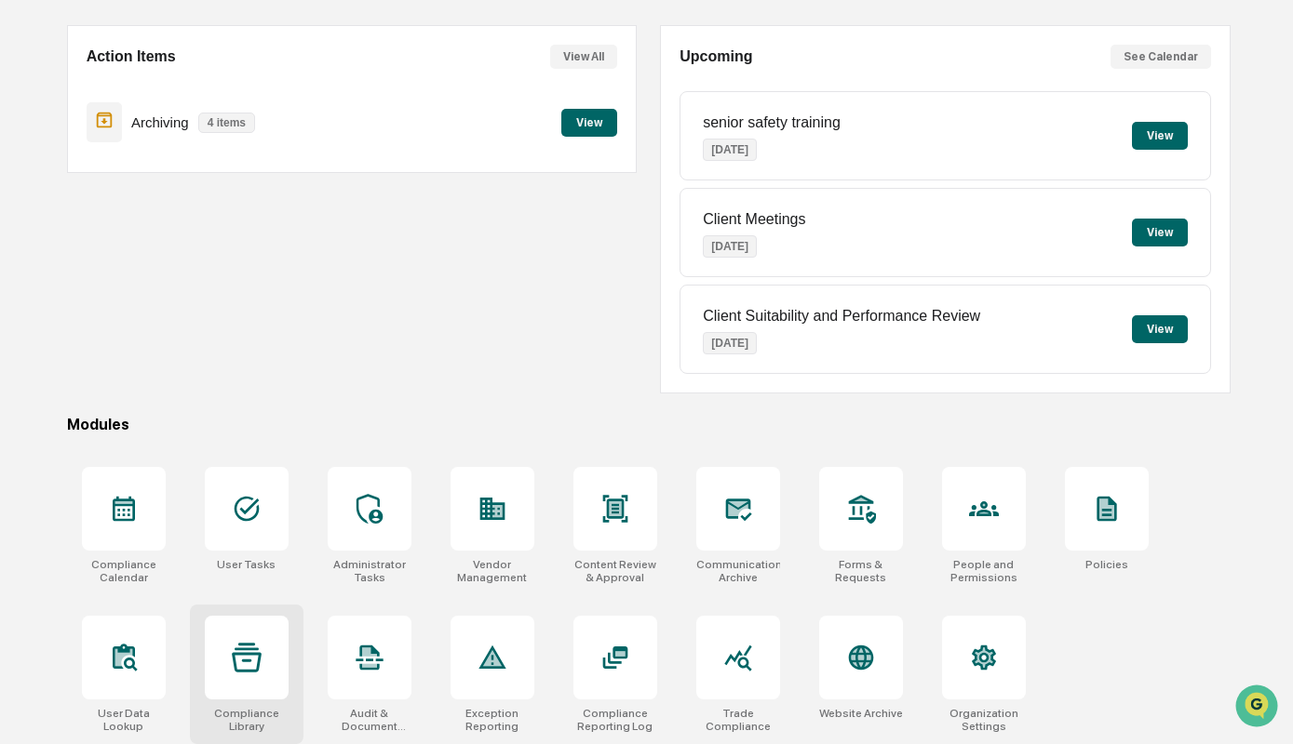
click at [270, 663] on div at bounding box center [247, 658] width 84 height 84
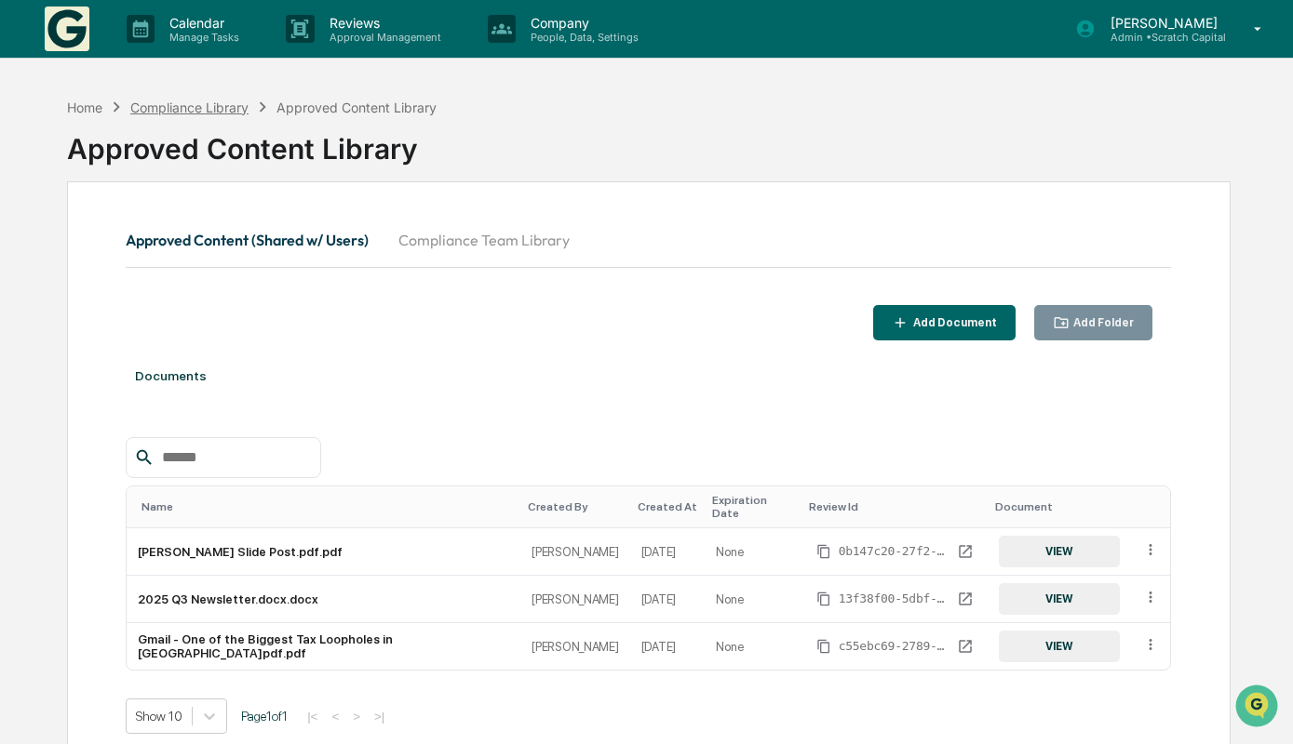
click at [212, 105] on div "Compliance Library" at bounding box center [189, 108] width 118 height 16
click at [74, 106] on div "Home" at bounding box center [84, 108] width 35 height 16
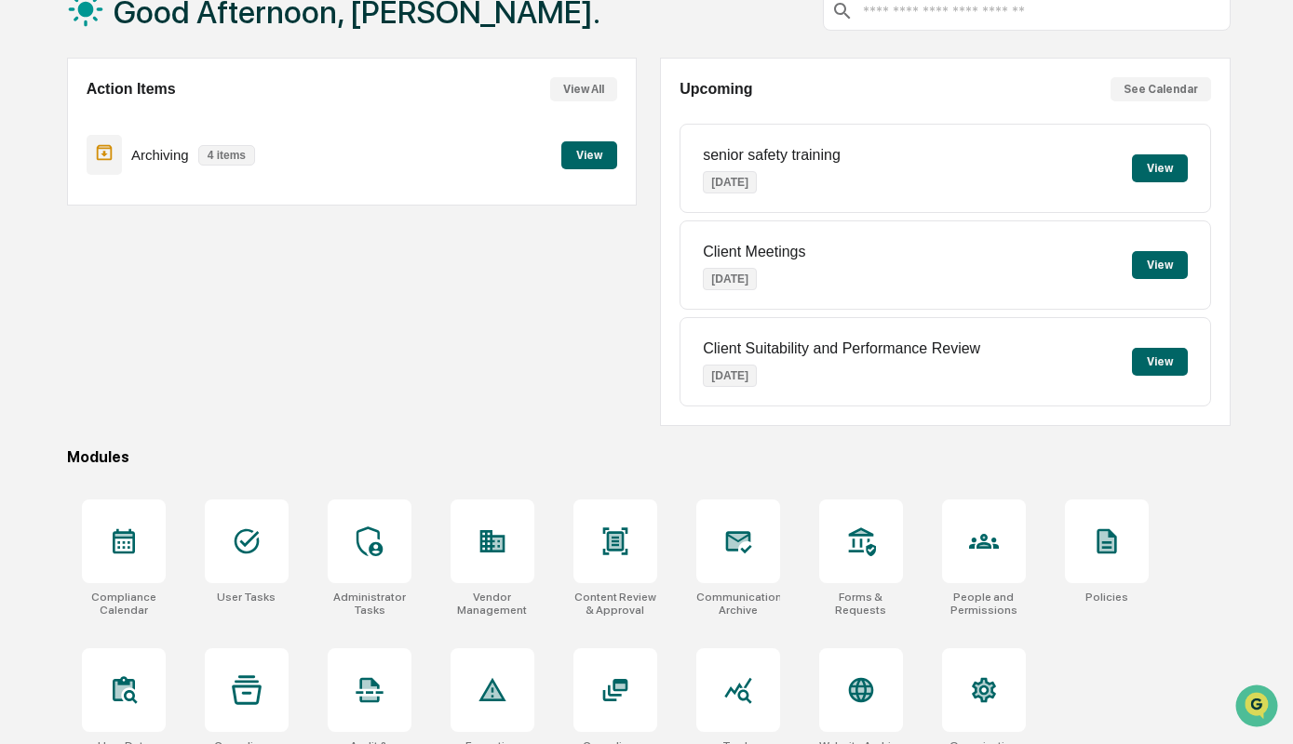
scroll to position [157, 0]
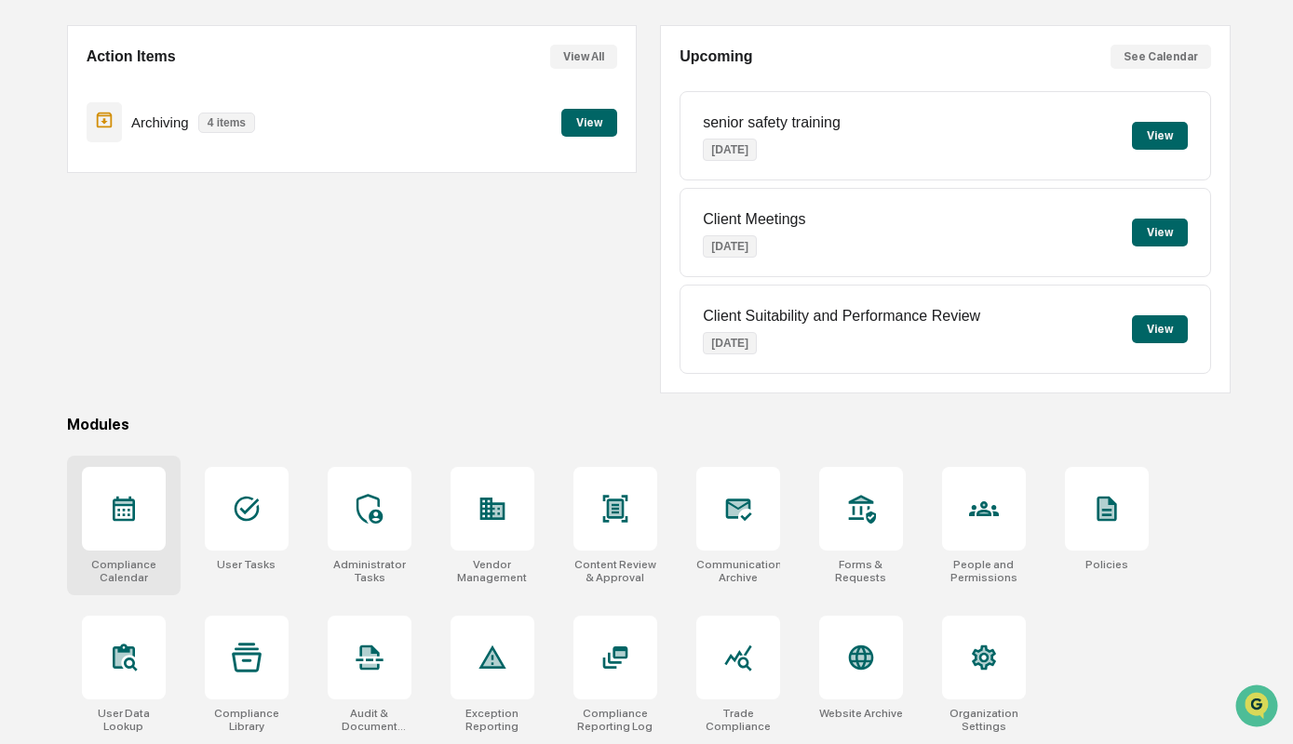
click at [170, 529] on div "Compliance Calendar" at bounding box center [124, 526] width 114 height 140
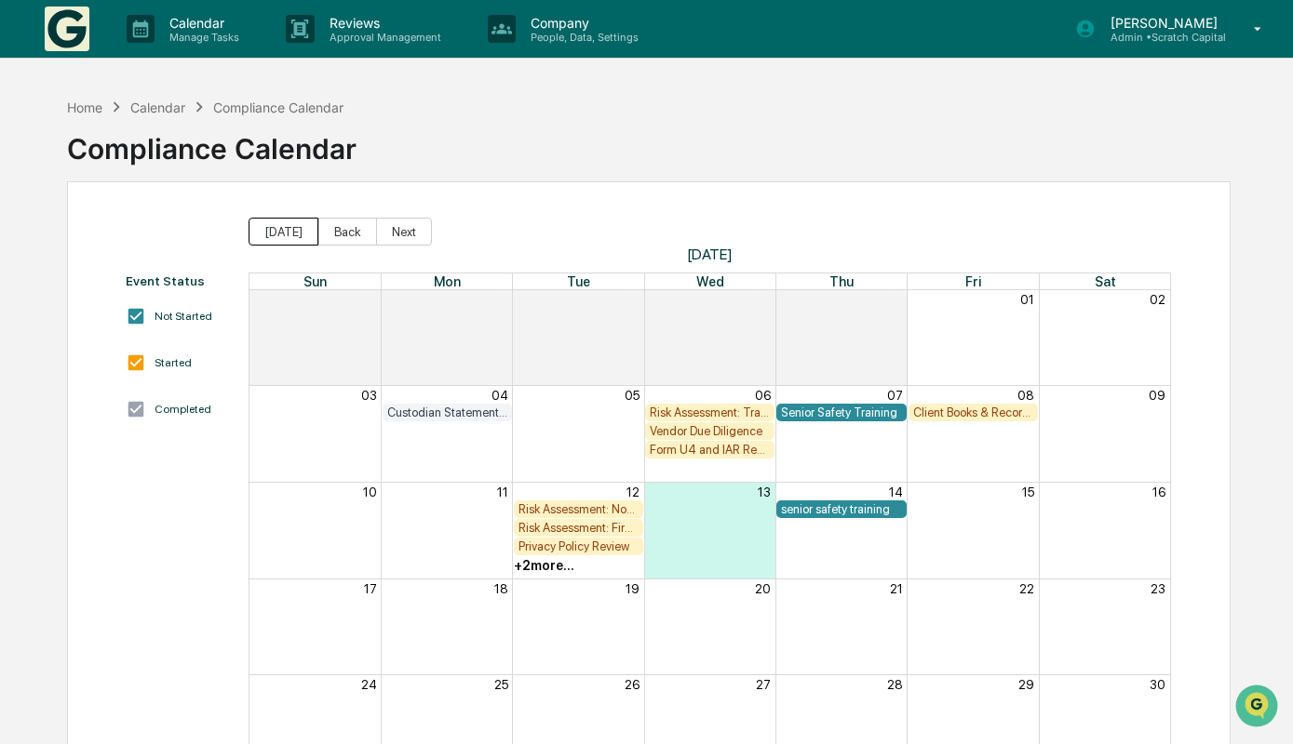
click at [297, 229] on button "[DATE]" at bounding box center [283, 232] width 70 height 28
click at [389, 58] on div "Calendar Manage Tasks Reviews Approval Management Company People, Data, Setting…" at bounding box center [646, 29] width 1293 height 59
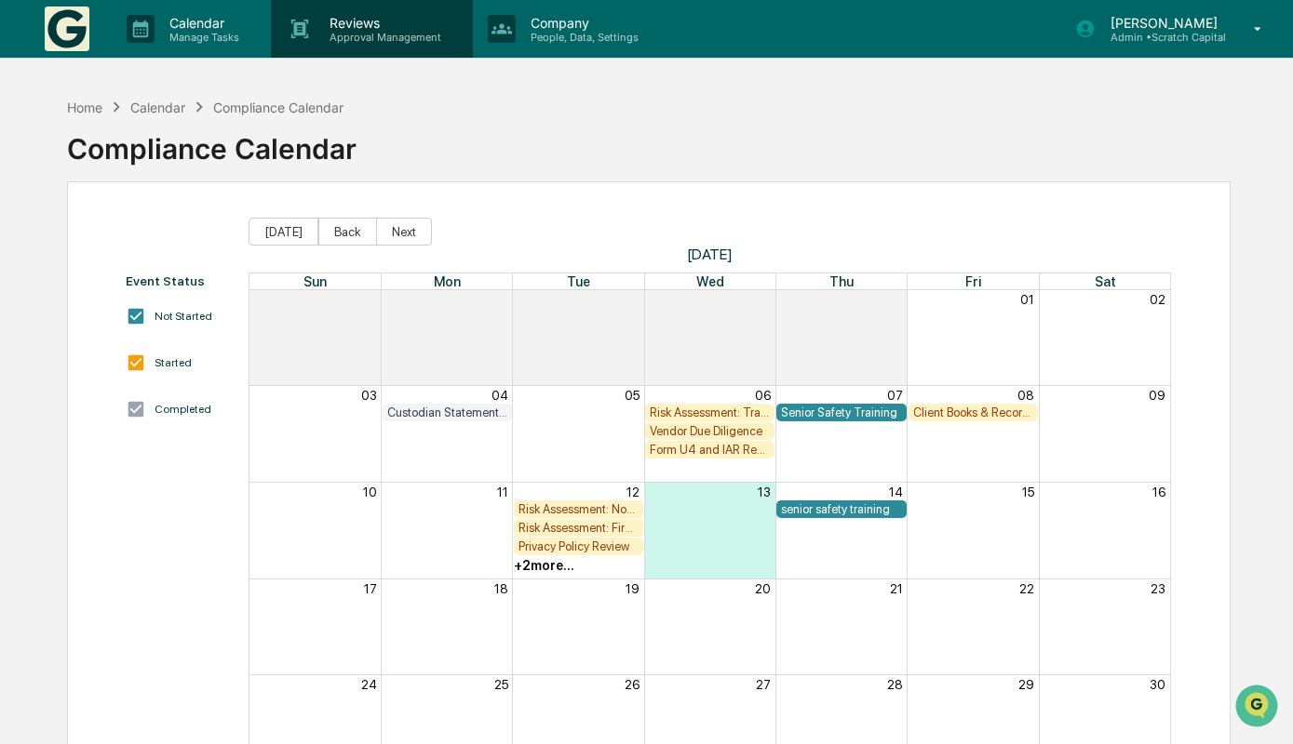
click at [389, 38] on p "Approval Management" at bounding box center [383, 37] width 136 height 13
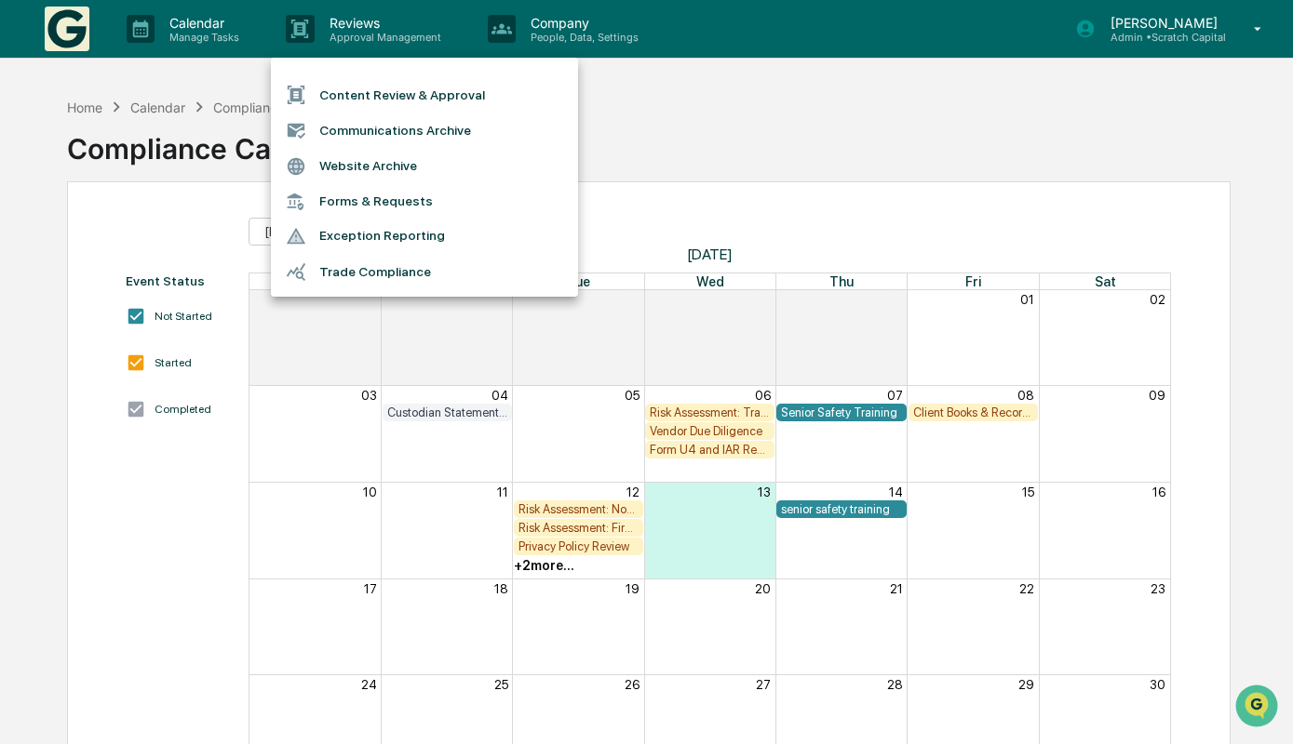
click at [229, 36] on div at bounding box center [646, 372] width 1293 height 744
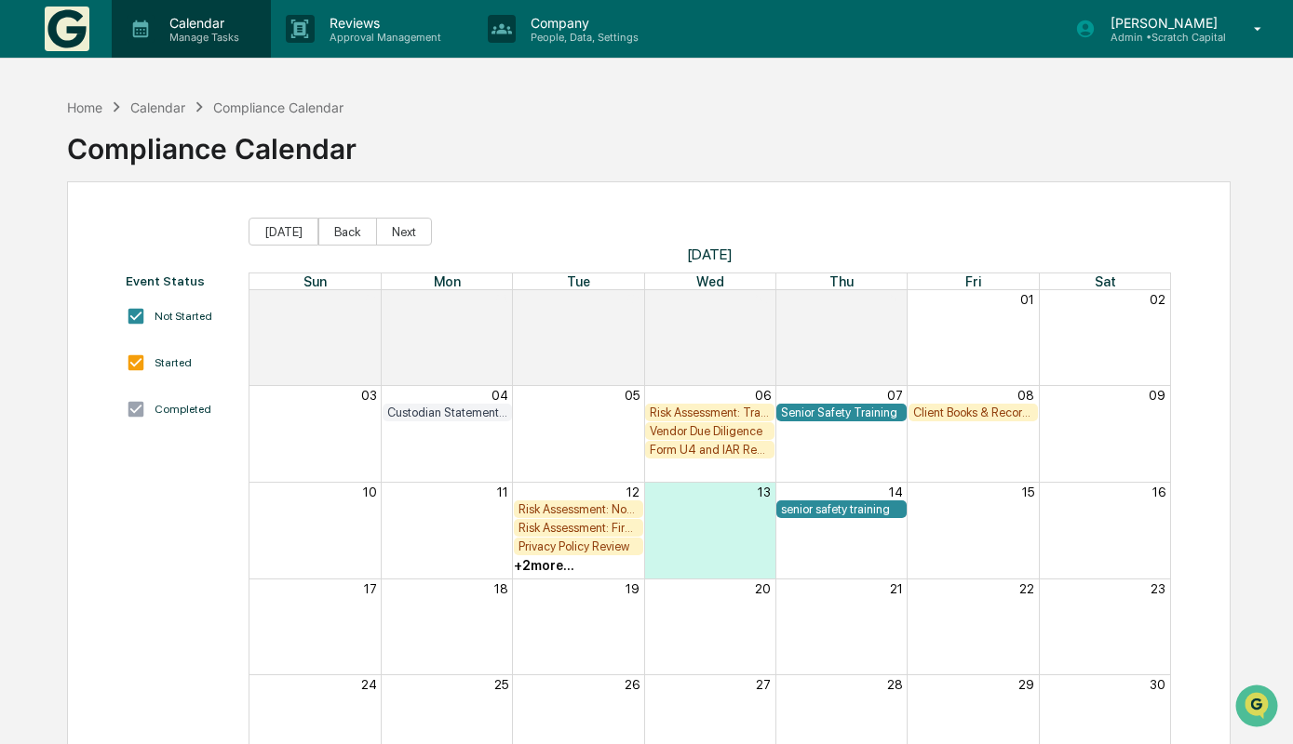
click at [184, 34] on p "Manage Tasks" at bounding box center [201, 37] width 94 height 13
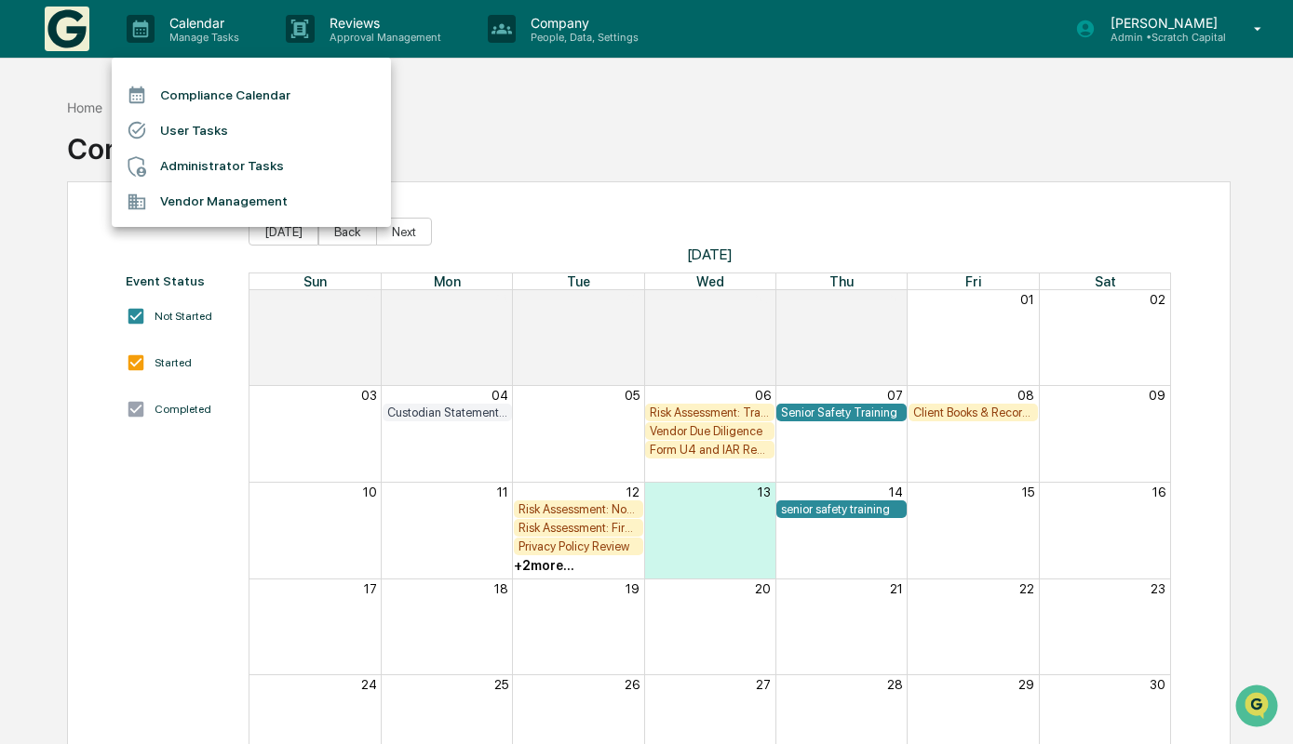
click at [533, 99] on div at bounding box center [646, 372] width 1293 height 744
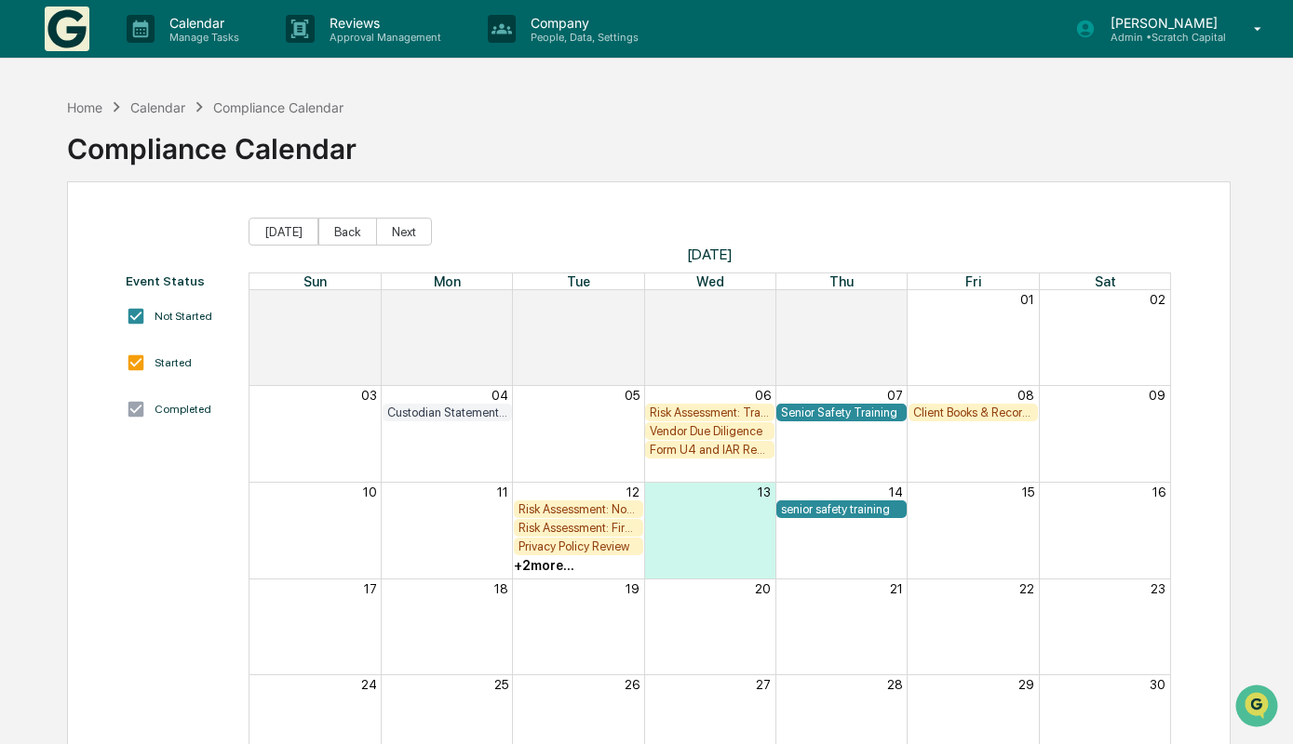
click at [166, 110] on div "Calendar" at bounding box center [157, 108] width 55 height 16
click at [220, 105] on div "Compliance Calendar" at bounding box center [278, 108] width 130 height 16
click at [247, 112] on div "Compliance Calendar" at bounding box center [278, 108] width 130 height 16
click at [36, 17] on div "Calendar Manage Tasks Reviews Approval Management Company People, Data, Setting…" at bounding box center [646, 29] width 1293 height 59
click at [105, 42] on link at bounding box center [78, 29] width 67 height 58
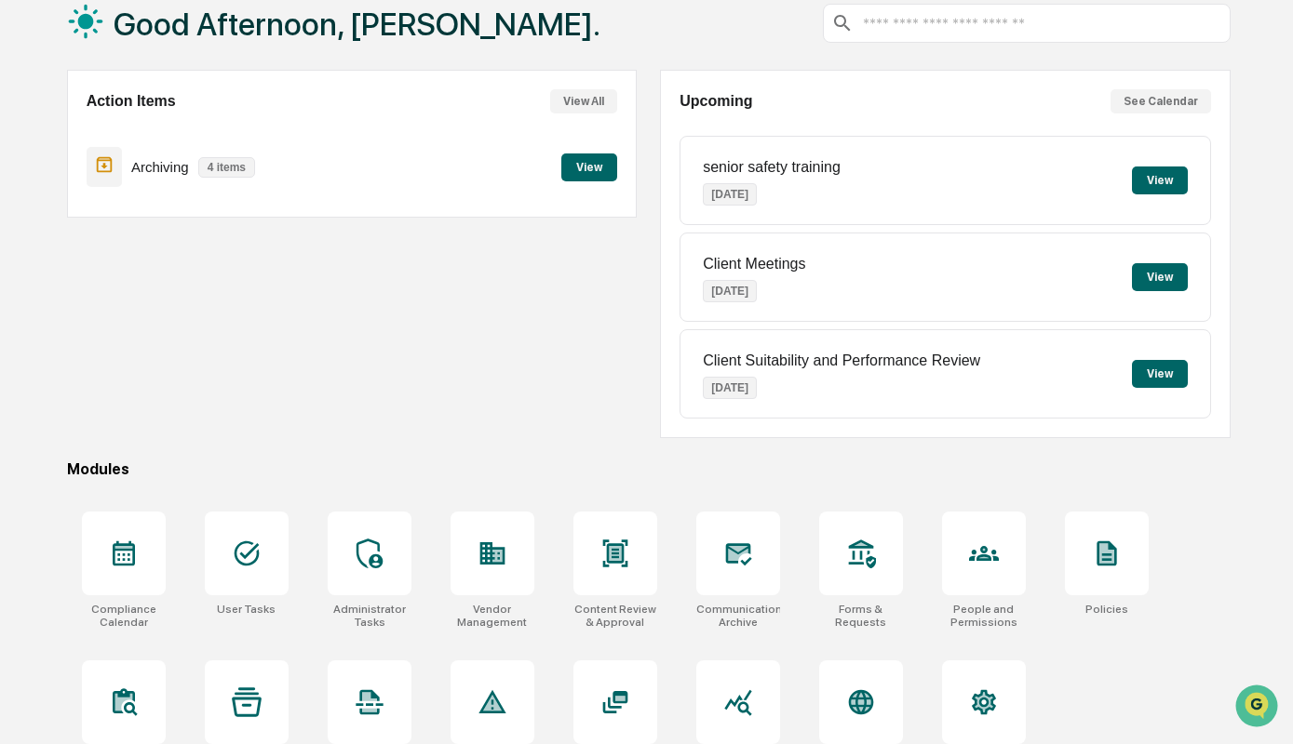
scroll to position [157, 0]
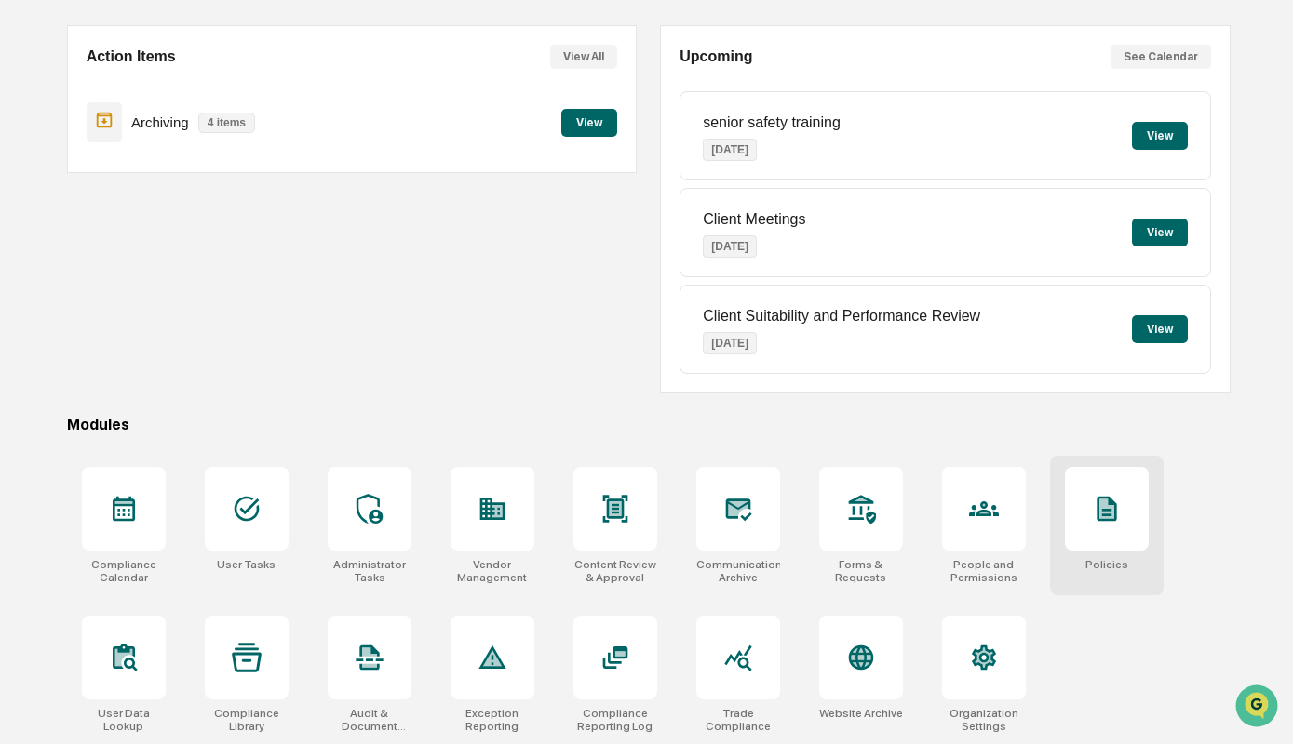
click at [1104, 531] on div at bounding box center [1107, 509] width 84 height 84
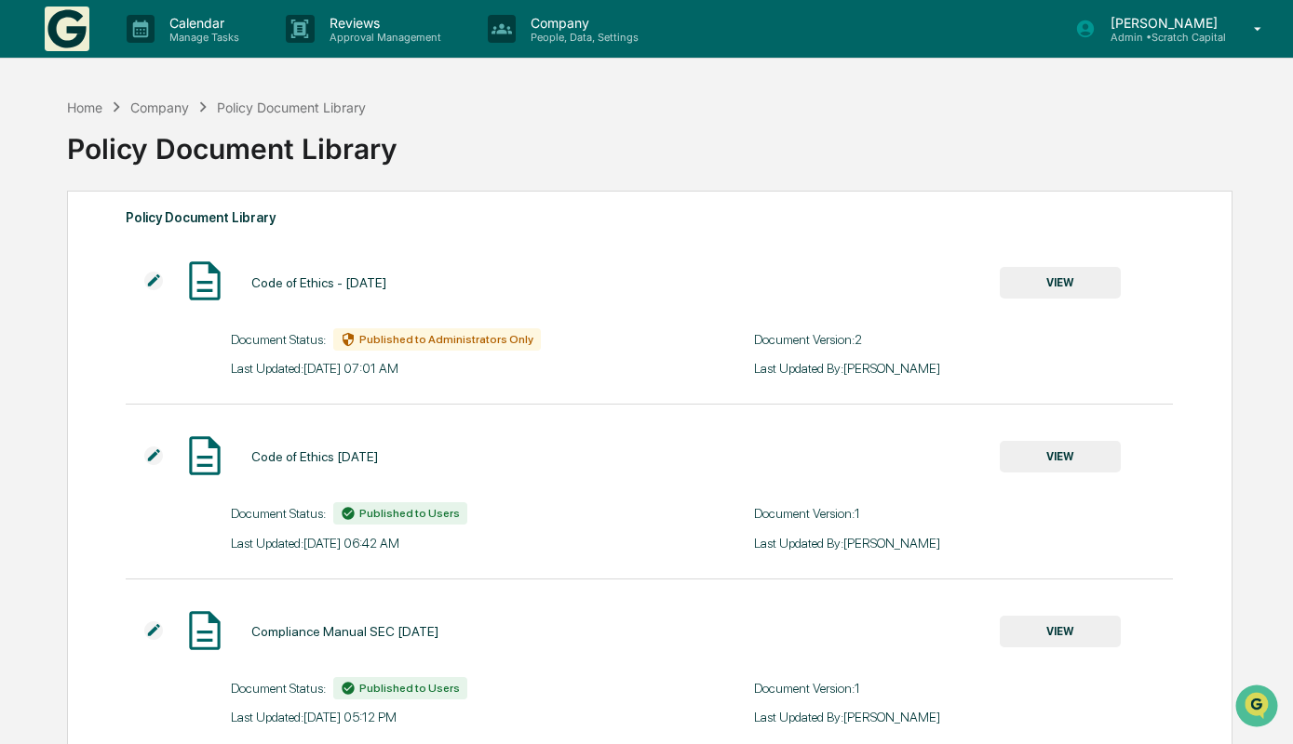
click at [91, 24] on link at bounding box center [78, 29] width 67 height 58
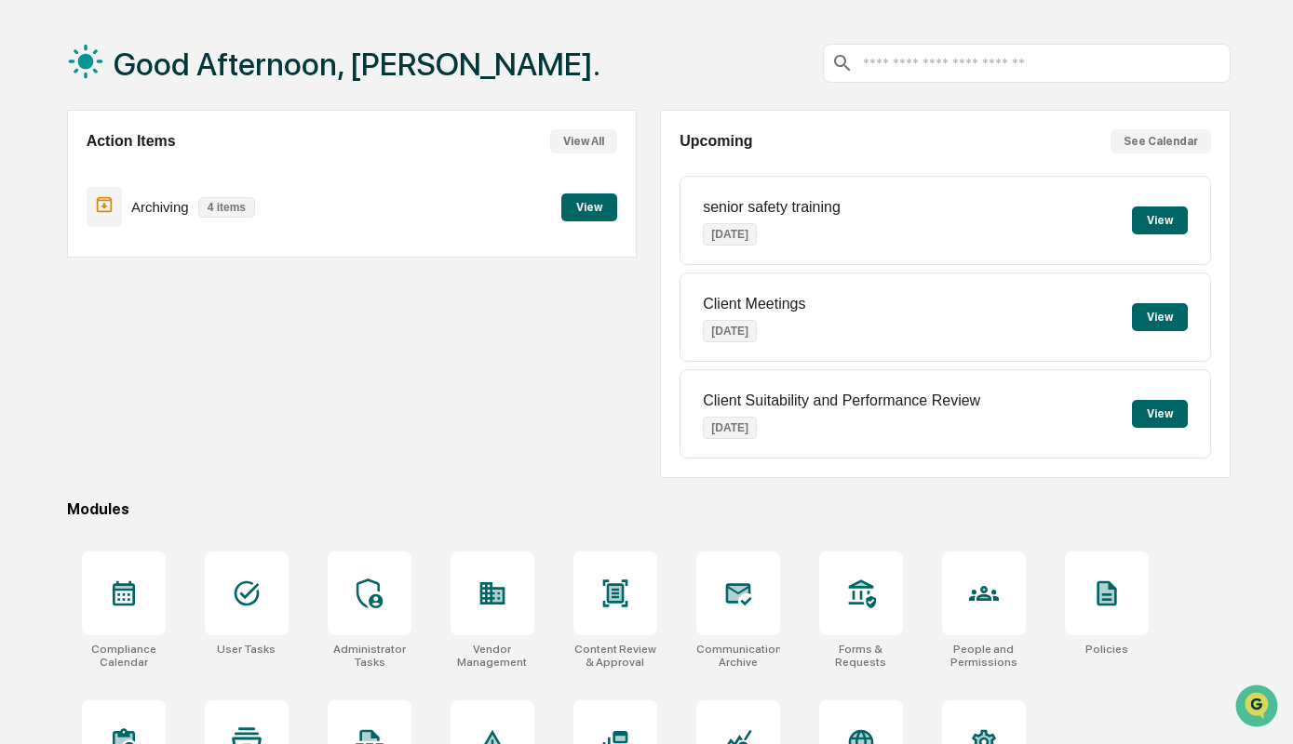
scroll to position [157, 0]
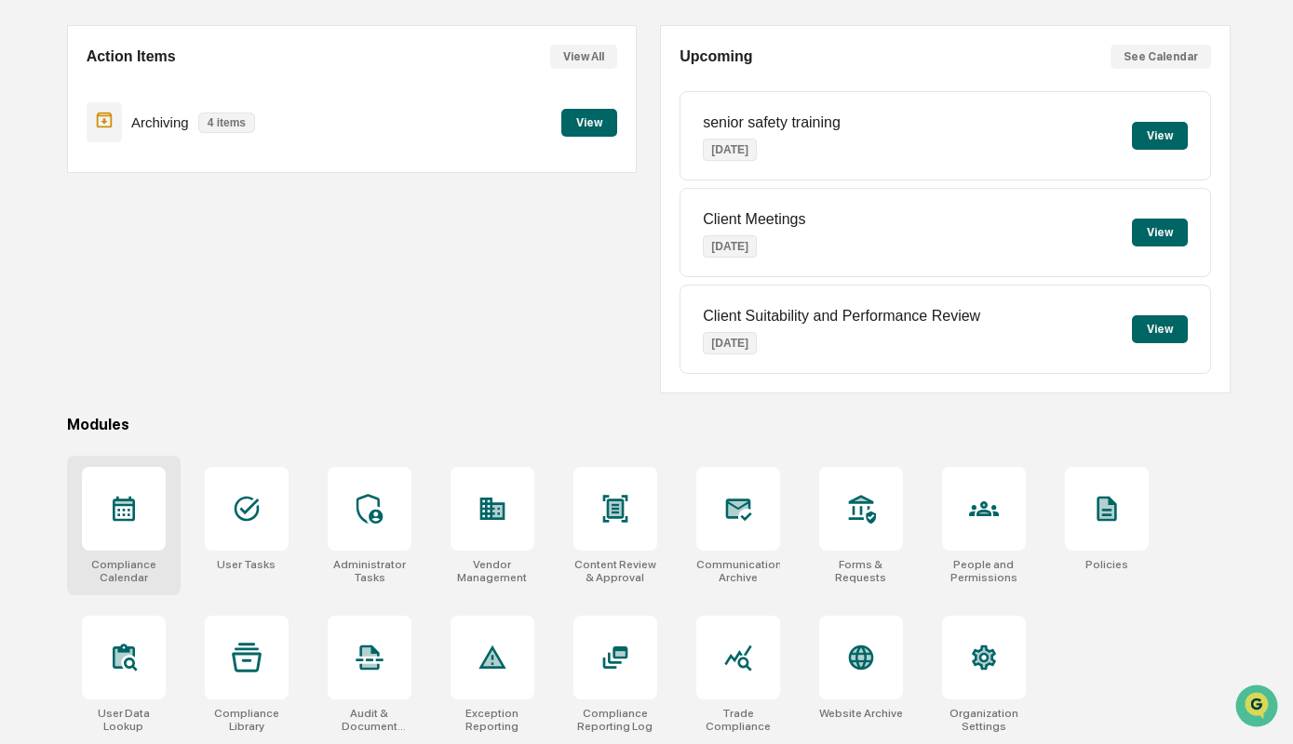
click at [127, 518] on icon at bounding box center [124, 509] width 30 height 30
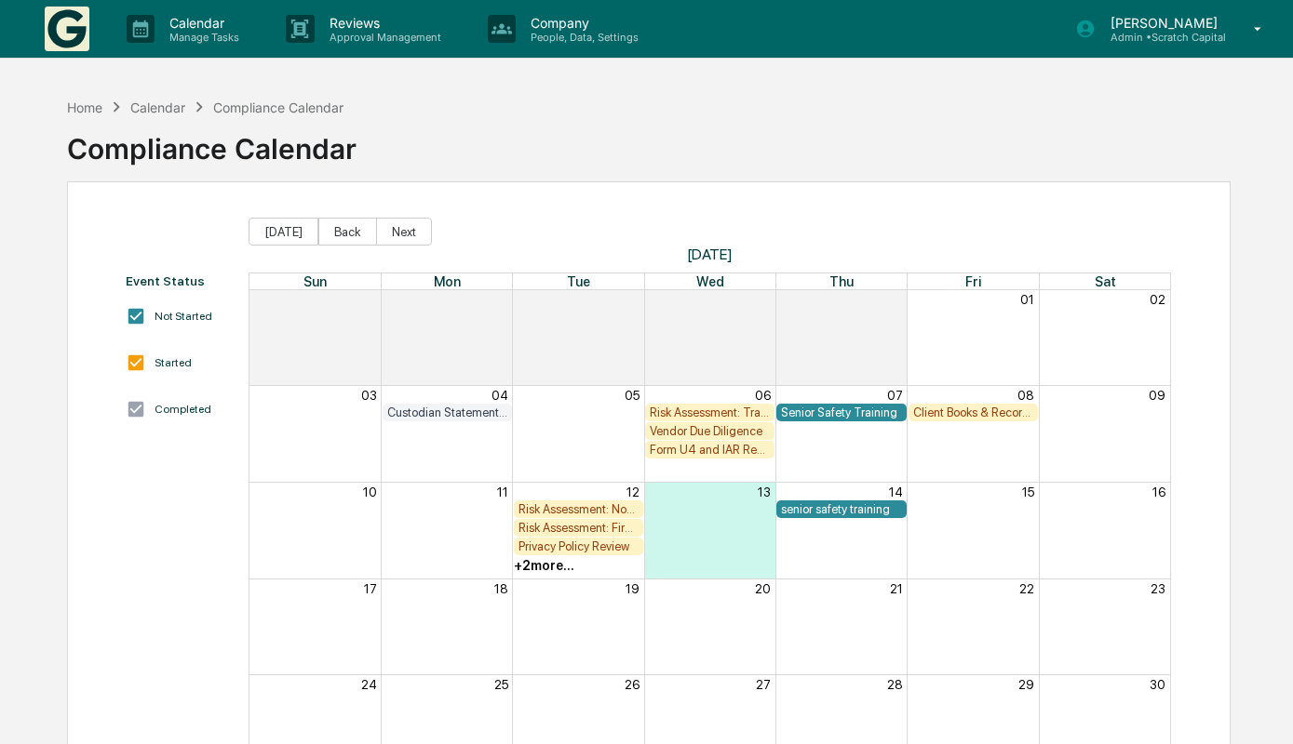
click at [72, 26] on img at bounding box center [67, 29] width 45 height 45
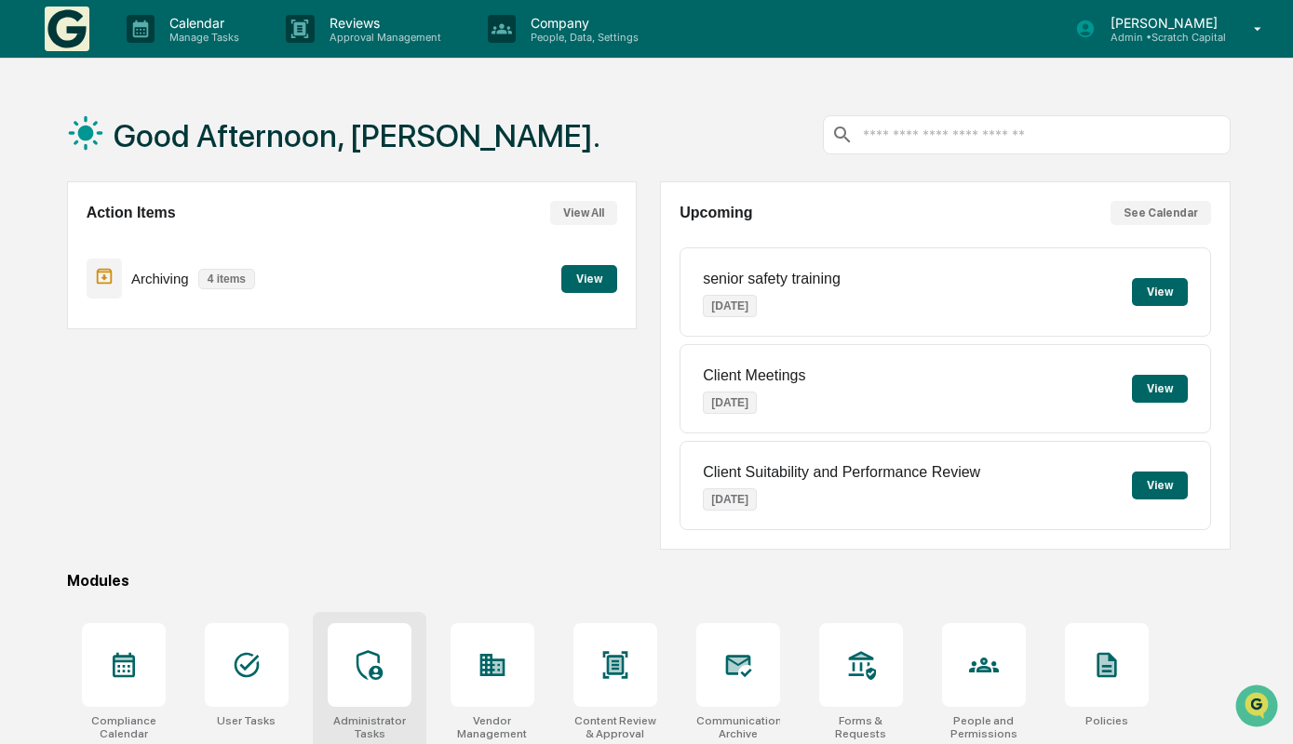
click at [360, 655] on icon at bounding box center [368, 665] width 26 height 30
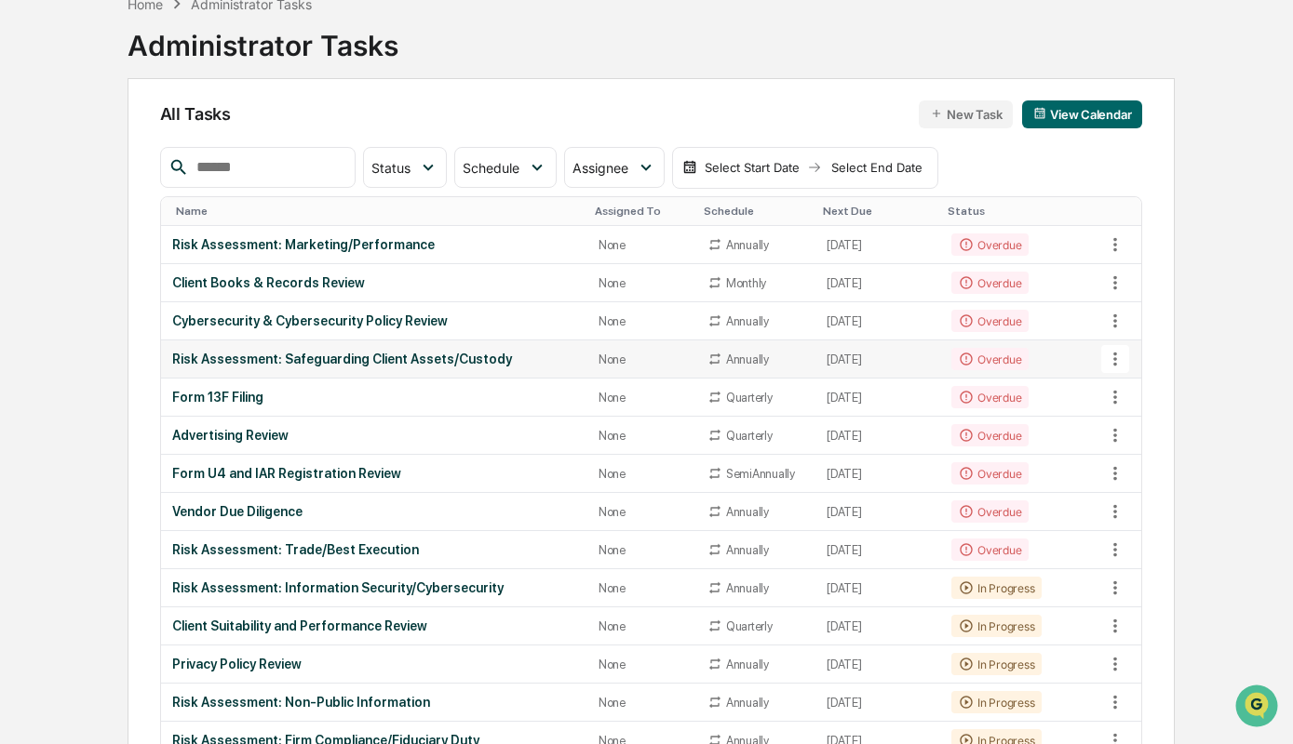
scroll to position [106, 0]
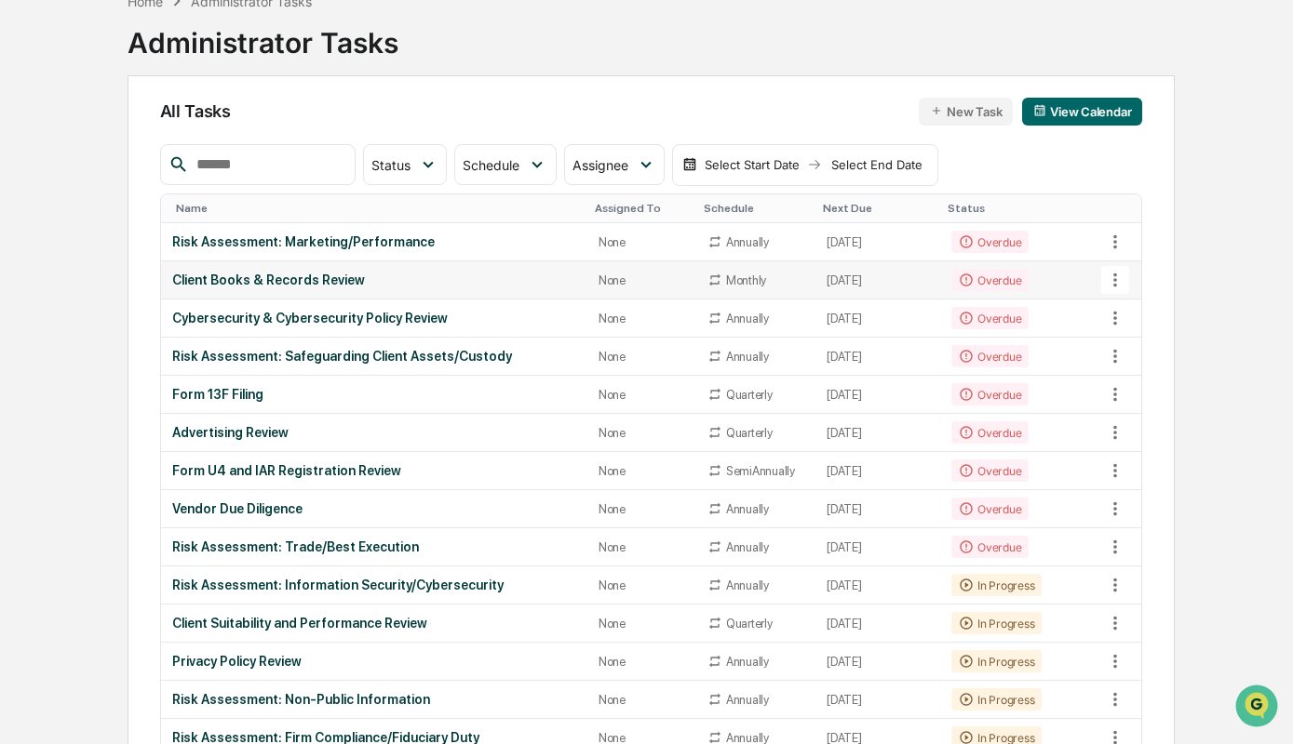
click at [357, 285] on div "Client Books & Records Review" at bounding box center [374, 280] width 404 height 15
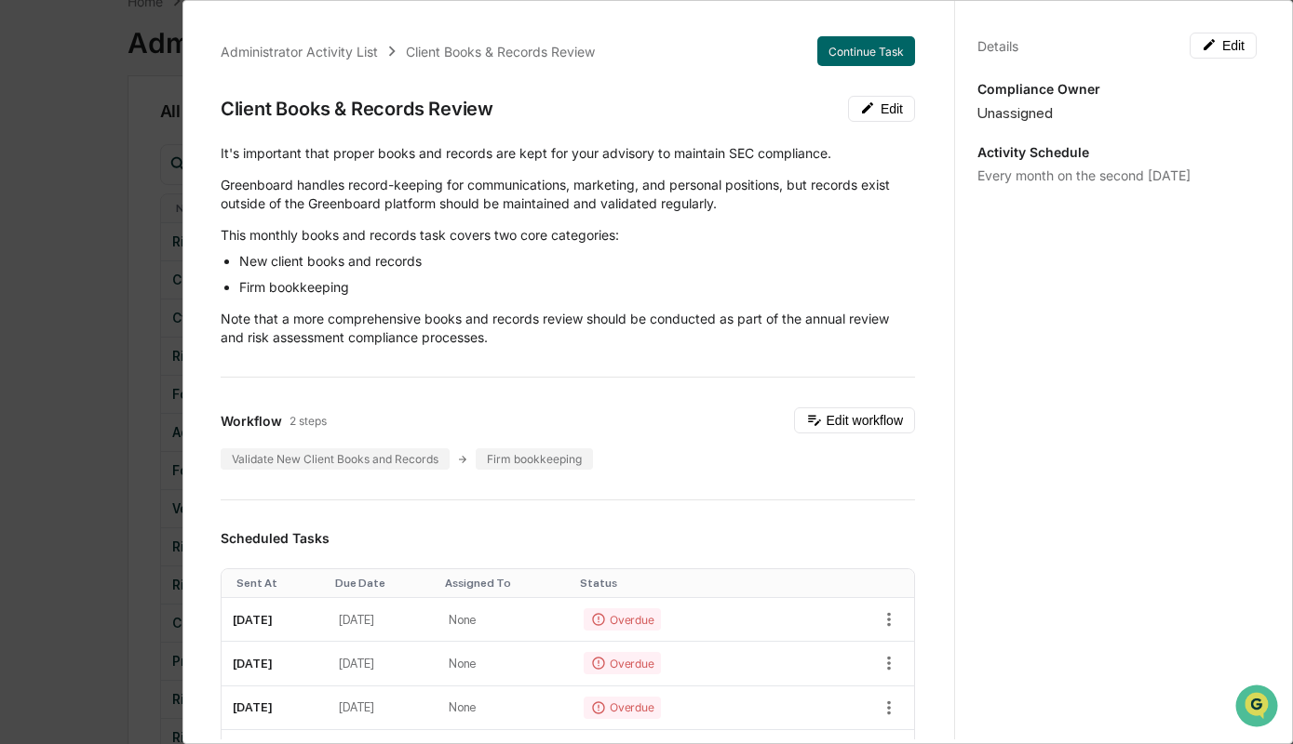
click at [117, 299] on div "Administrator Activity List Client Books & Records Review Continue Task Client …" at bounding box center [646, 372] width 1293 height 744
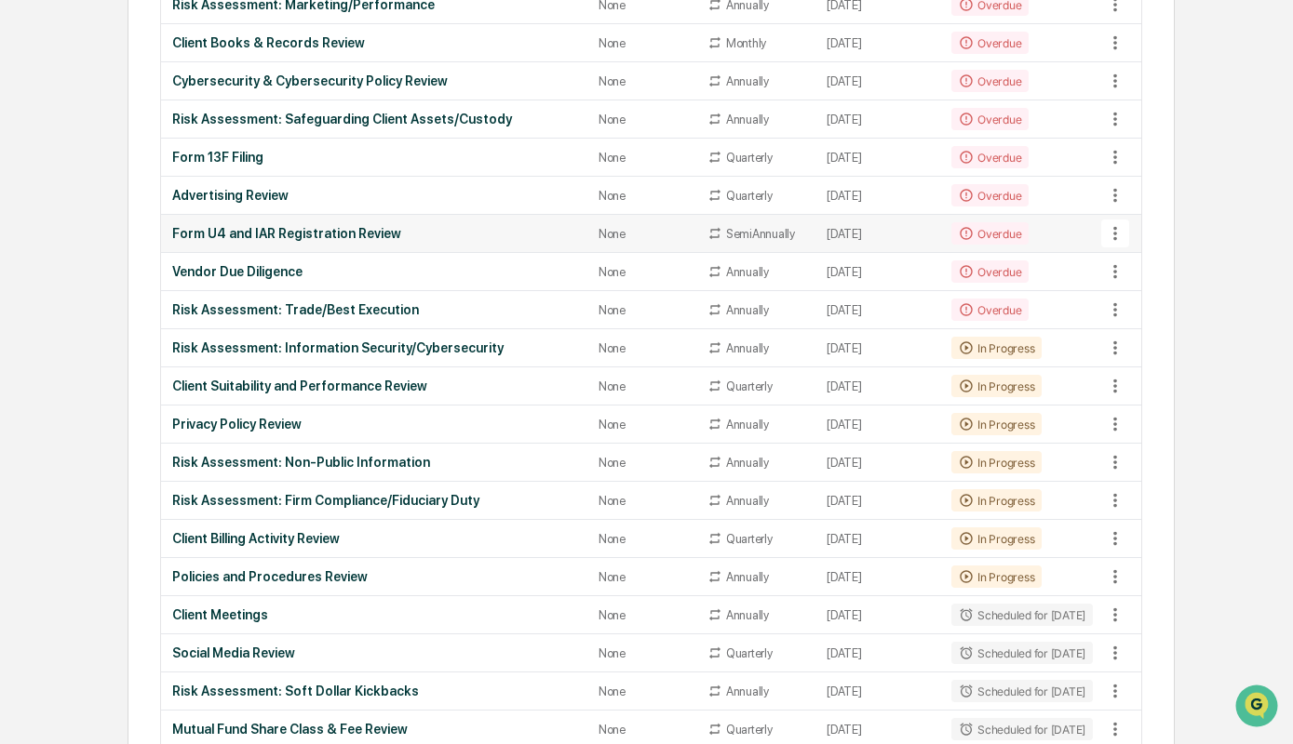
scroll to position [344, 0]
click at [274, 530] on div "Client Billing Activity Review" at bounding box center [374, 537] width 404 height 15
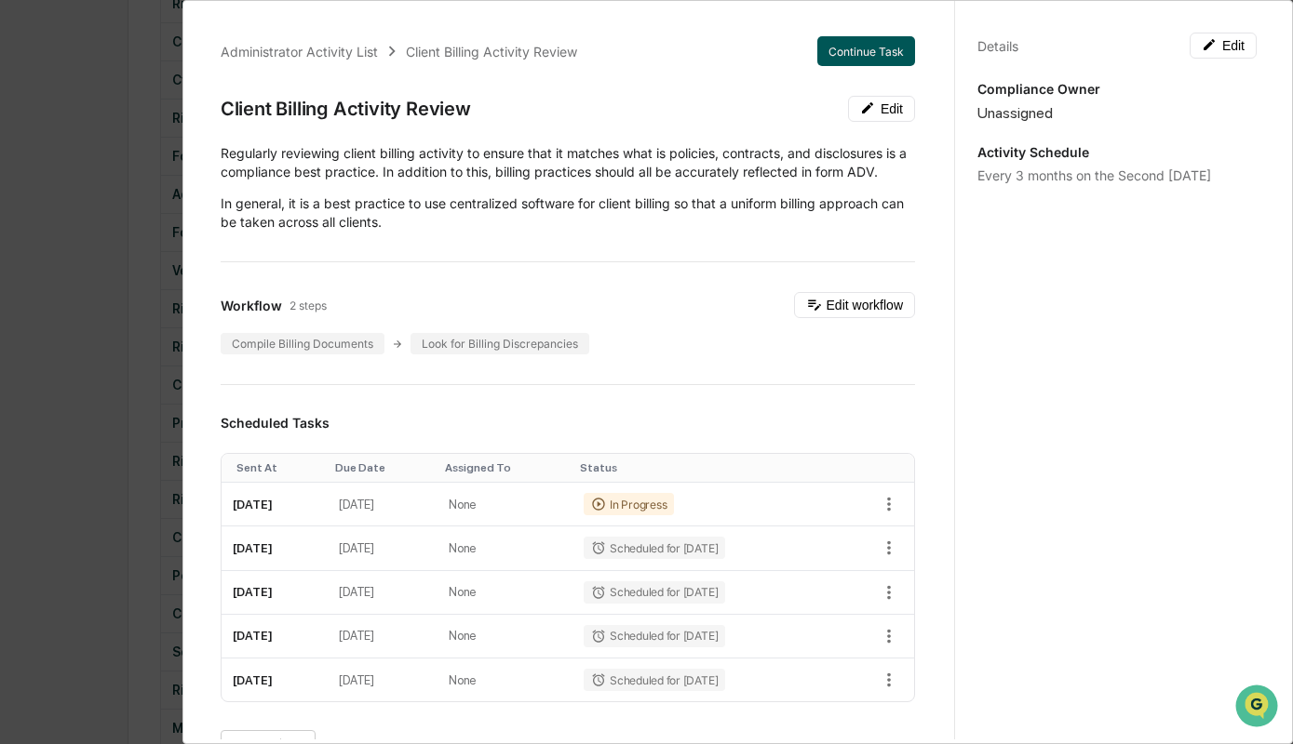
click at [885, 60] on button "Continue Task" at bounding box center [866, 51] width 98 height 30
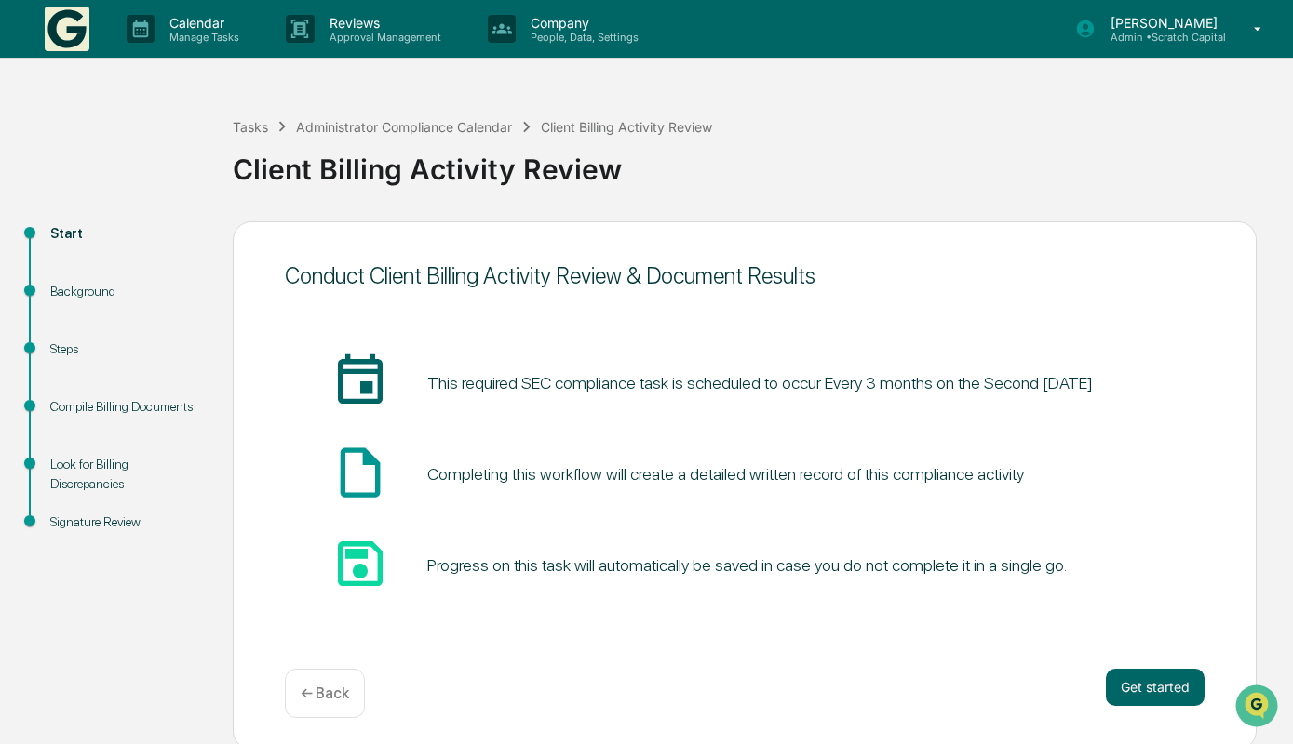
scroll to position [6, 0]
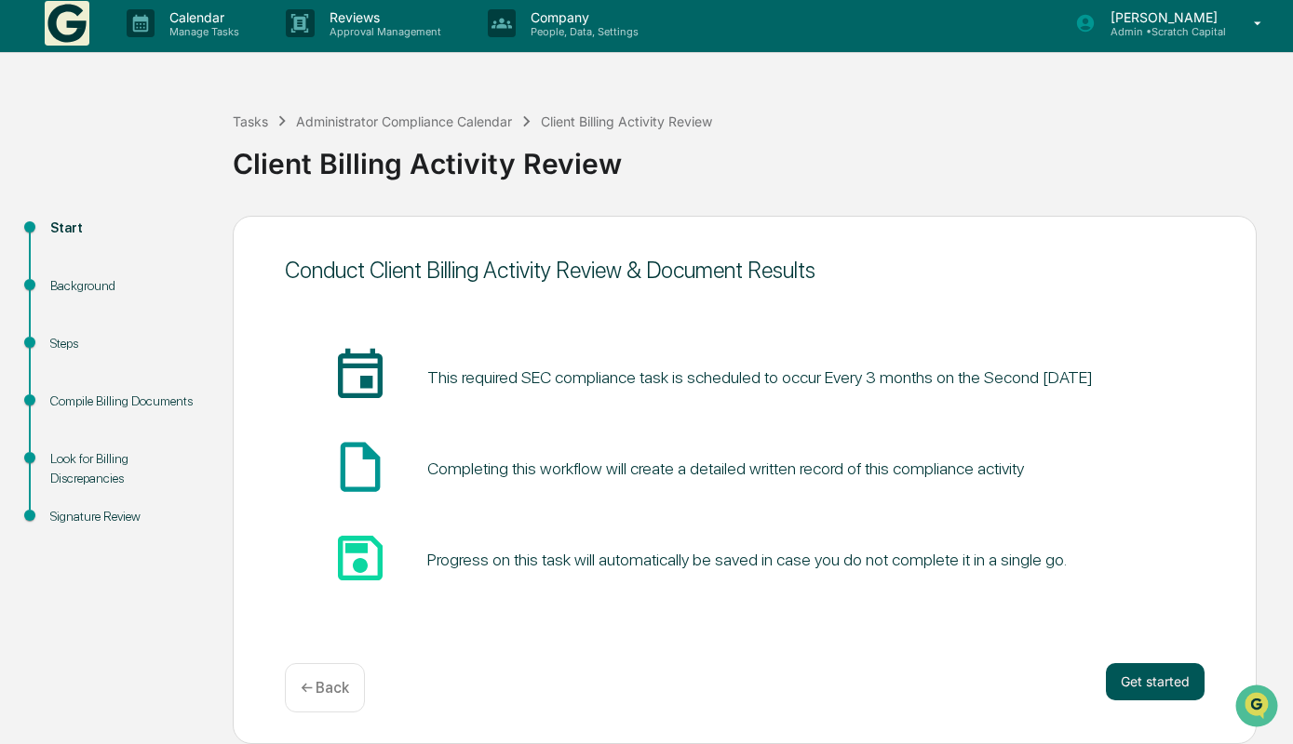
click at [1132, 680] on button "Get started" at bounding box center [1155, 681] width 99 height 37
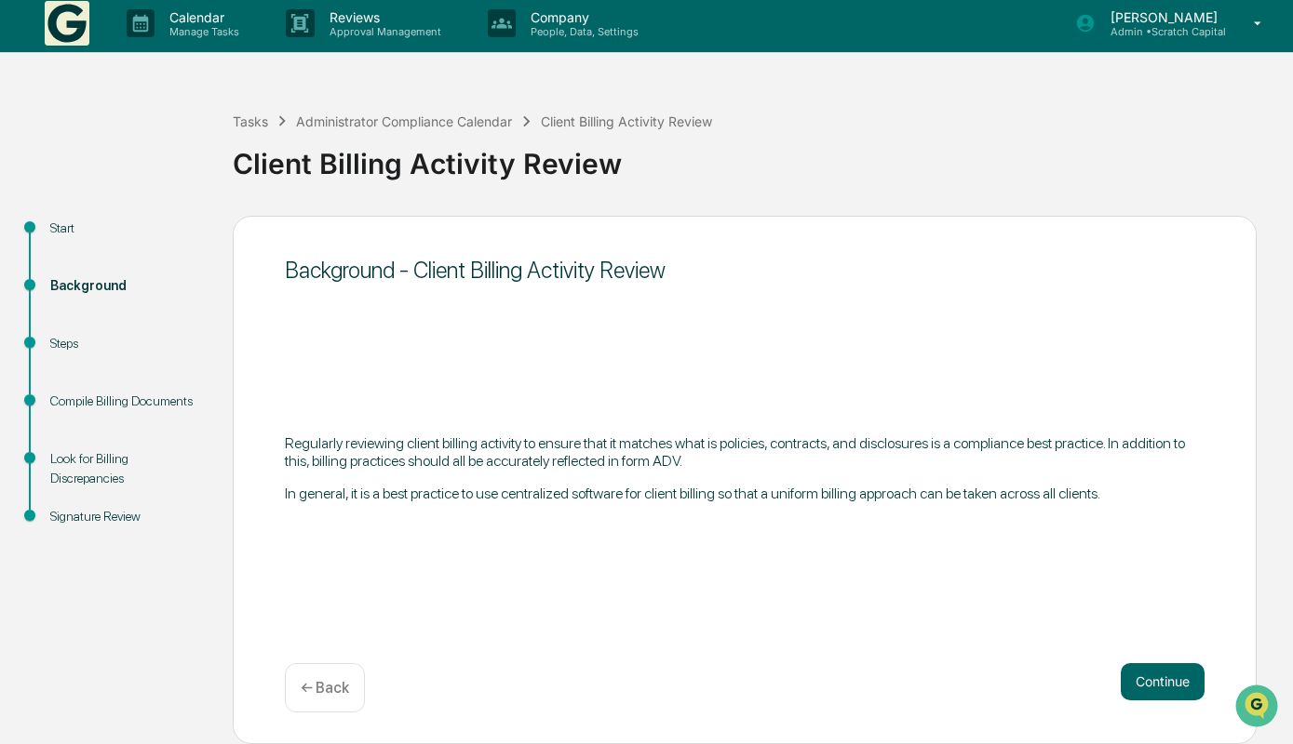
click at [1132, 680] on button "Continue" at bounding box center [1162, 681] width 84 height 37
